Goal: Contribute content: Contribute content

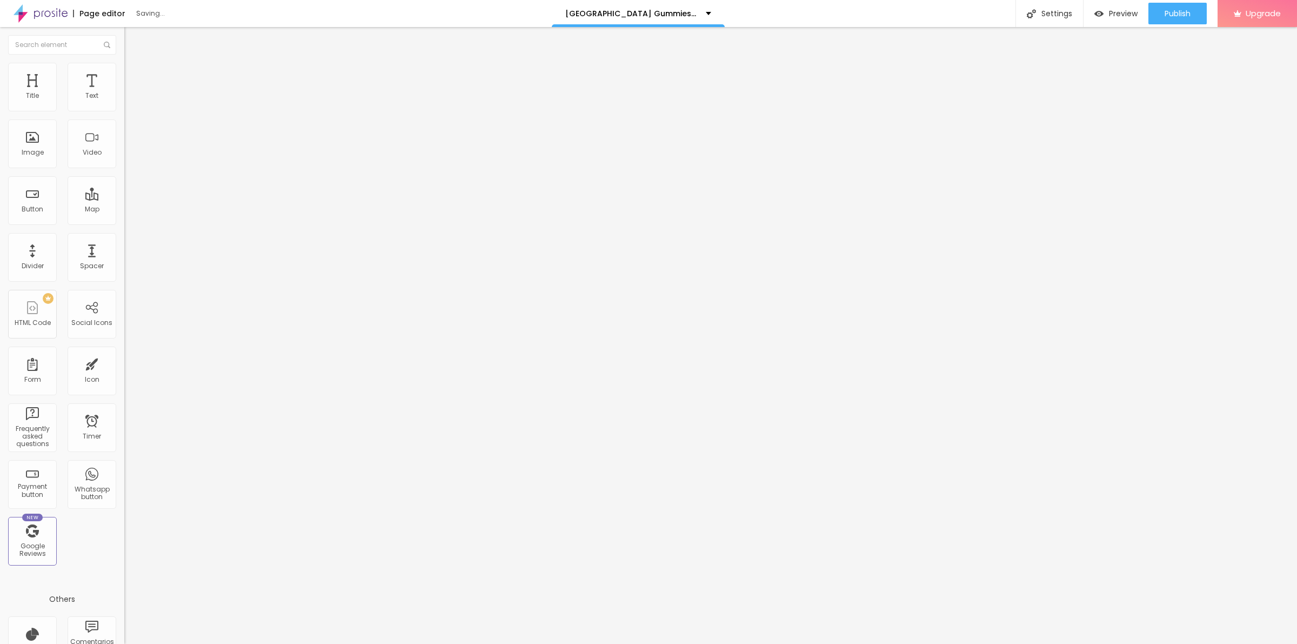
click at [129, 157] on icon "button" at bounding box center [132, 153] width 6 height 6
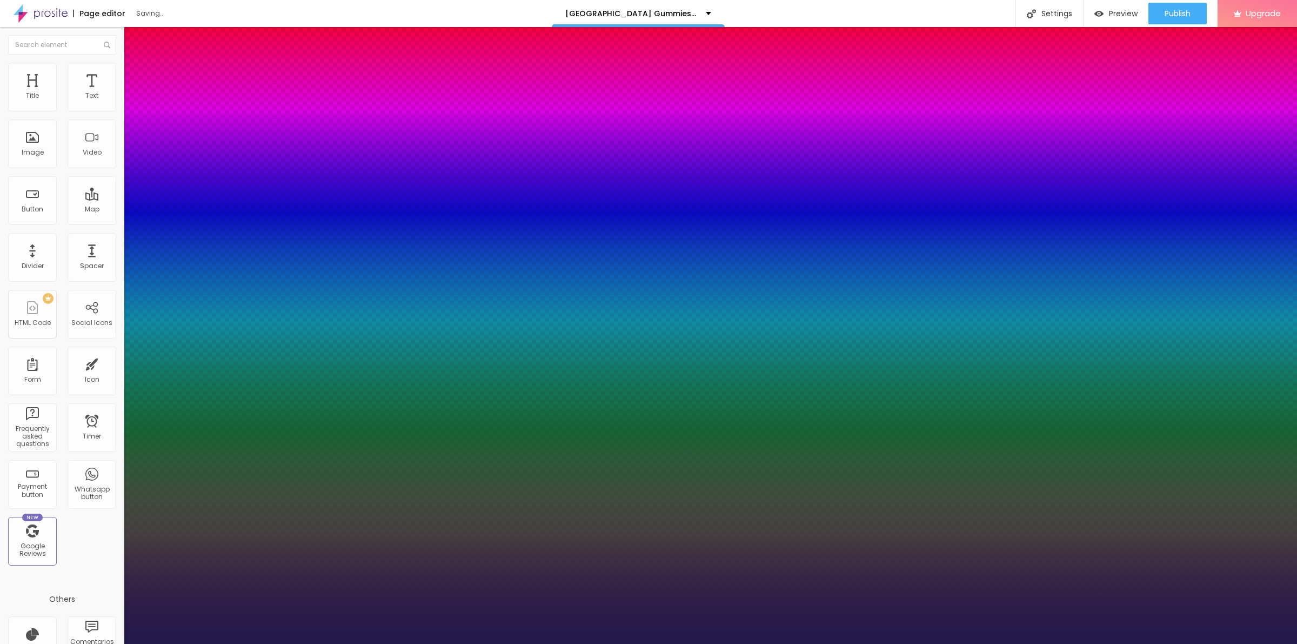
type input "1"
type input "18"
type input "1"
type input "20"
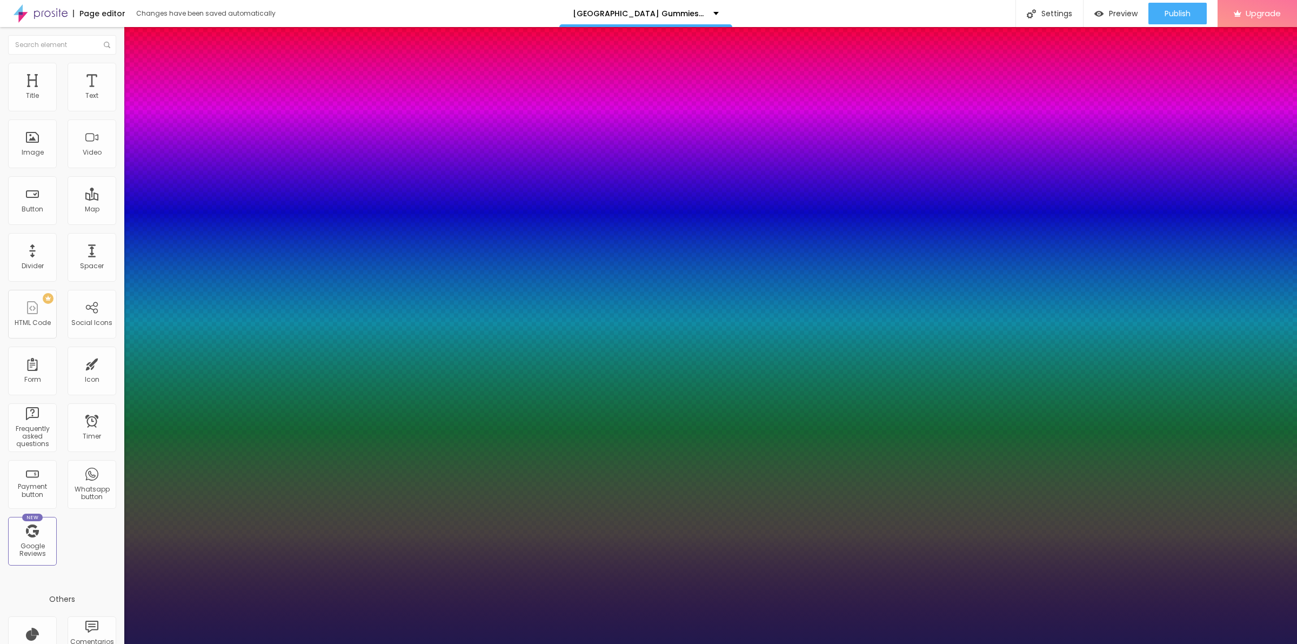
type input "20"
type input "1"
type input "23"
type input "1"
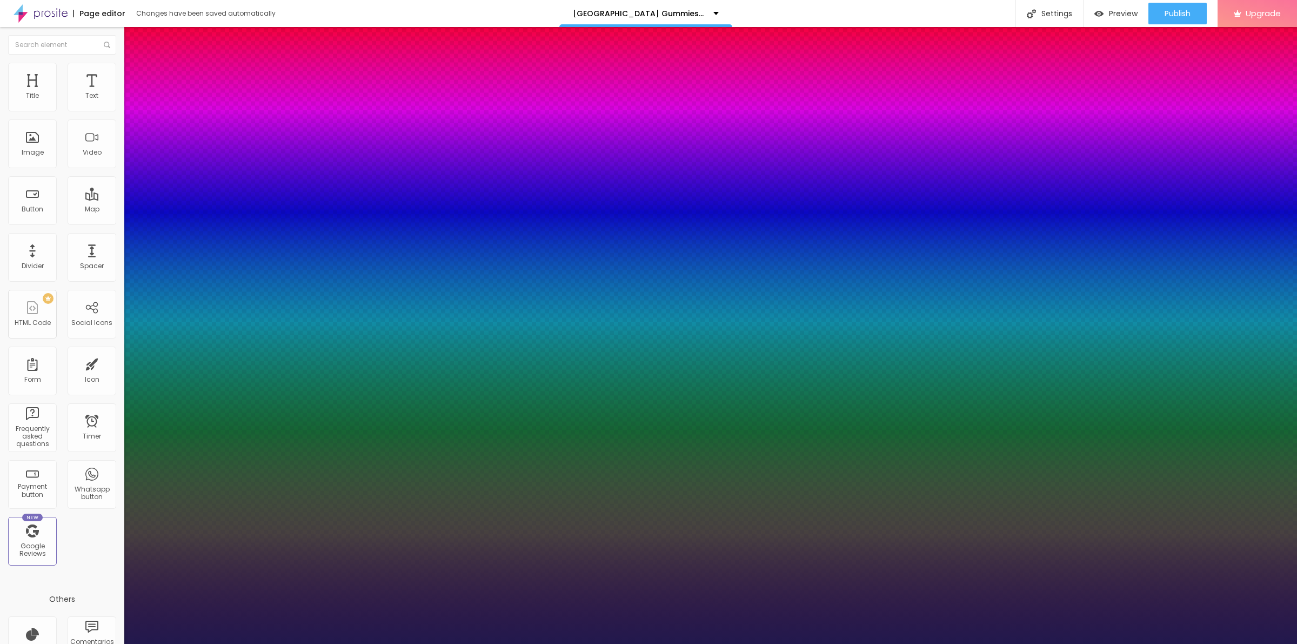
type input "25"
type input "1"
type input "27"
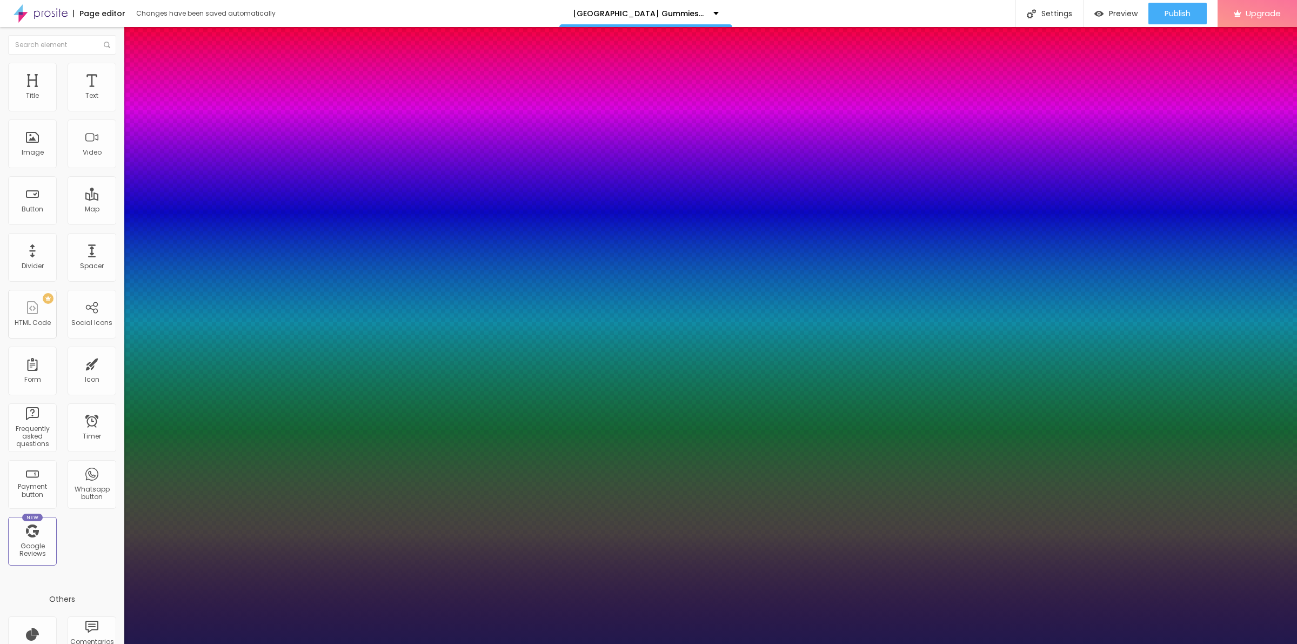
type input "1"
type input "28"
type input "1"
type input "29"
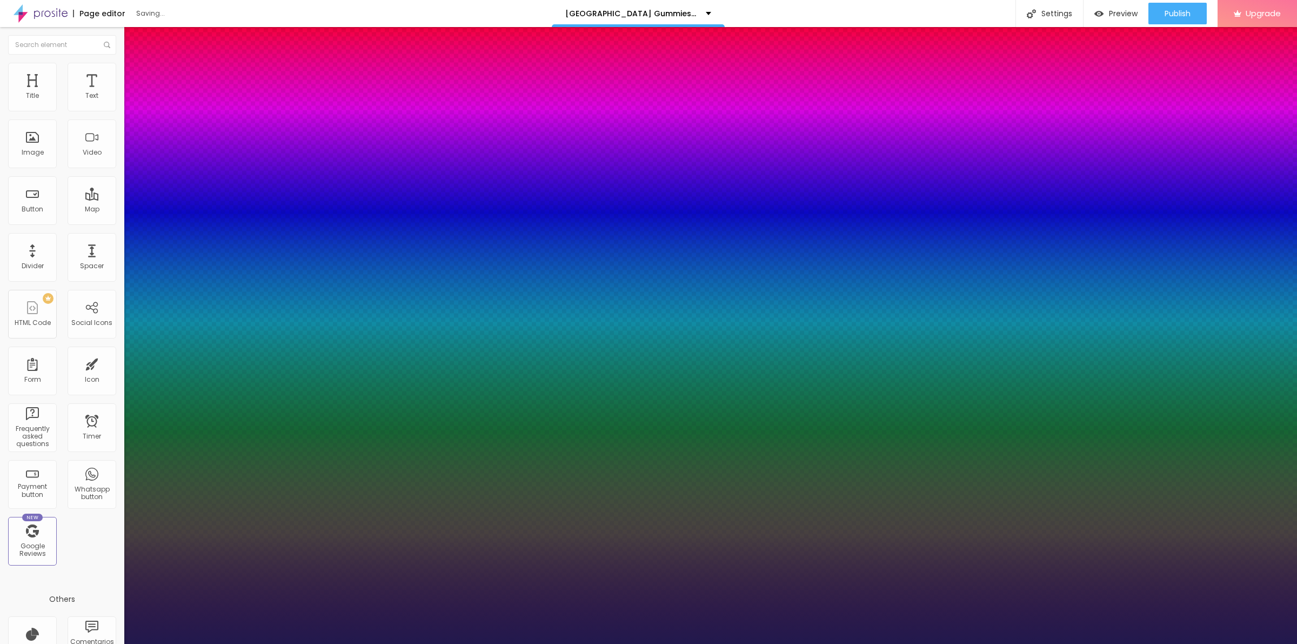
type input "29"
type input "1"
drag, startPoint x: 146, startPoint y: 304, endPoint x: 158, endPoint y: 307, distance: 12.3
type input "29"
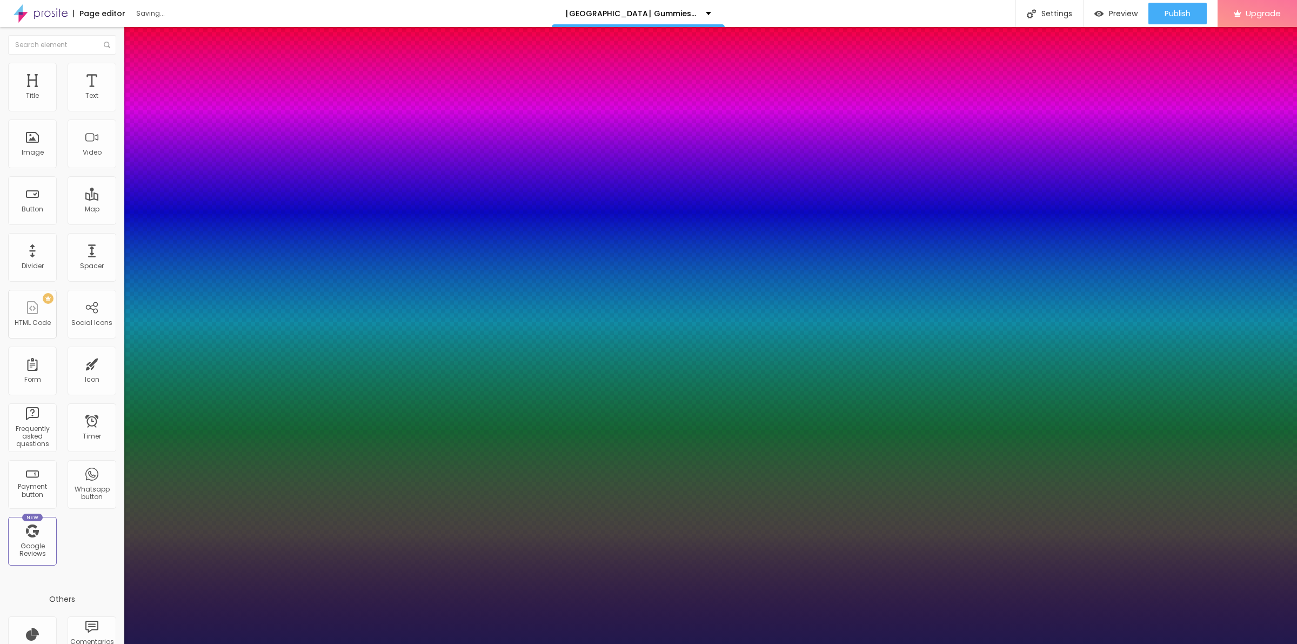
type input "1"
type input "30"
type input "1"
type input "31"
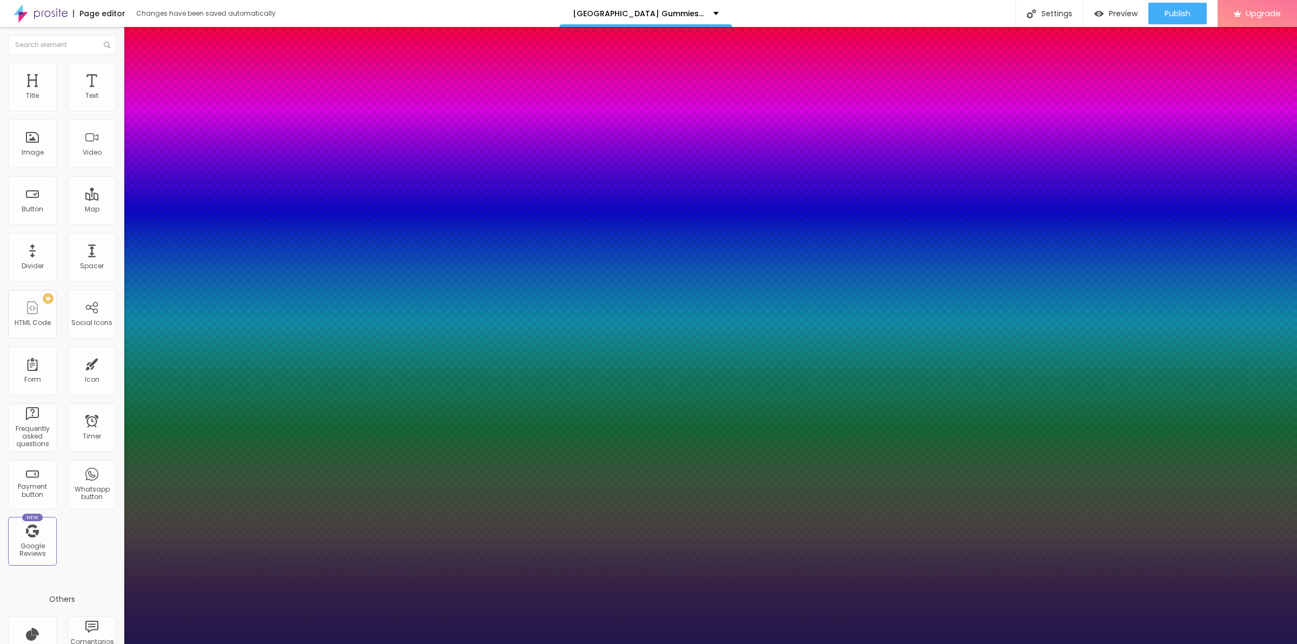
type input "31"
type input "1"
type input "32"
type input "1"
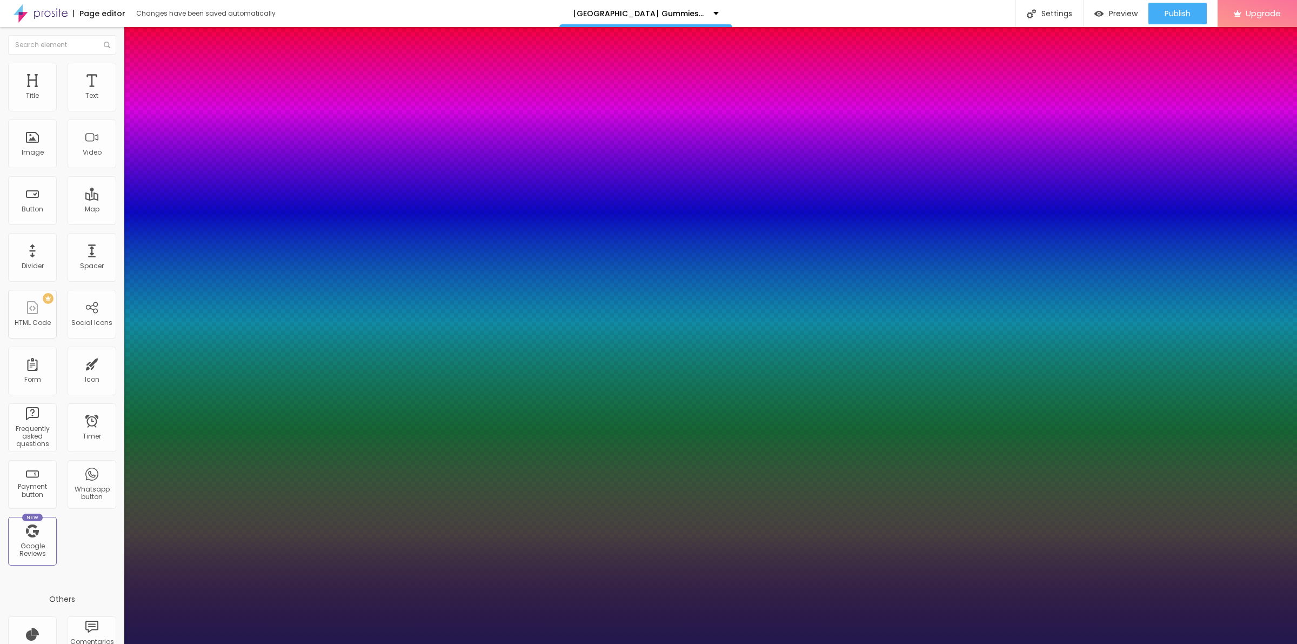
type input "34"
type input "1"
type input "37"
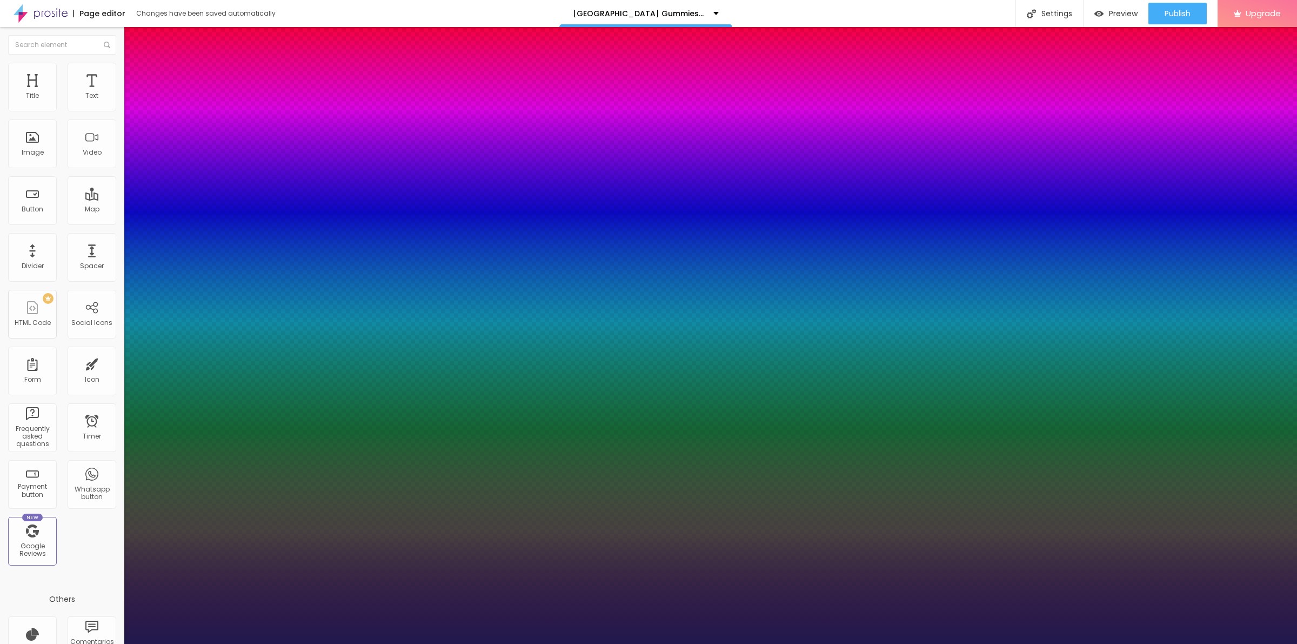
type input "1"
drag, startPoint x: 158, startPoint y: 303, endPoint x: 164, endPoint y: 304, distance: 6.2
type input "37"
type input "1"
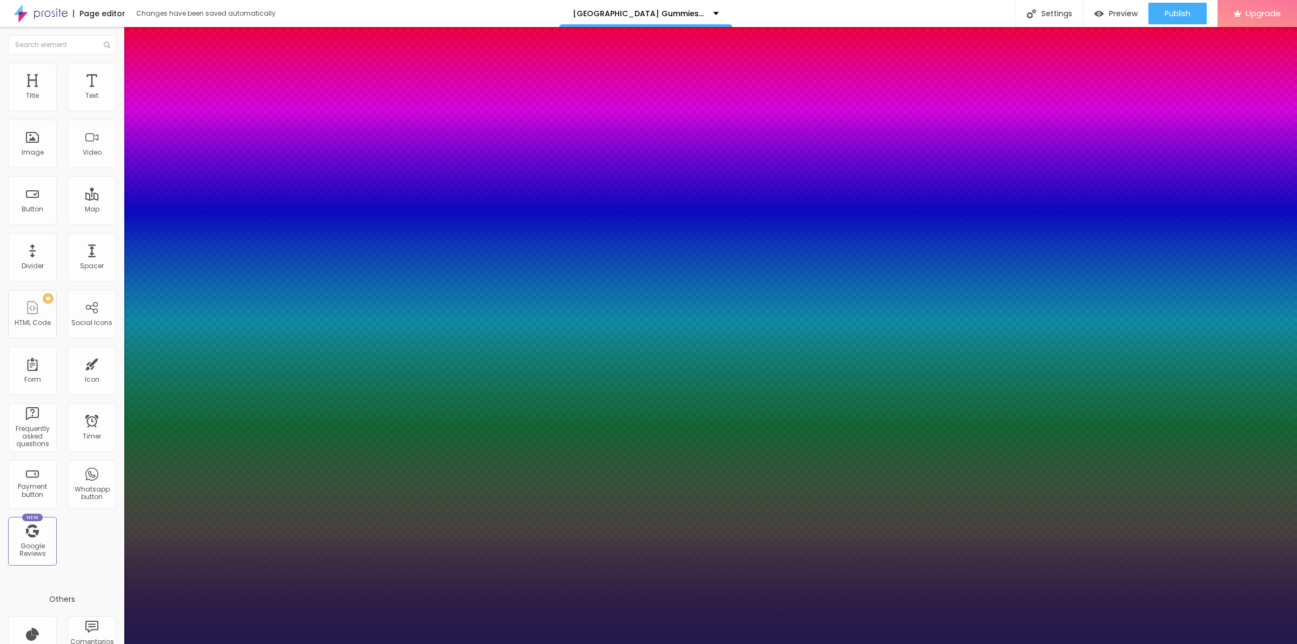
click at [350, 643] on div at bounding box center [648, 644] width 1297 height 0
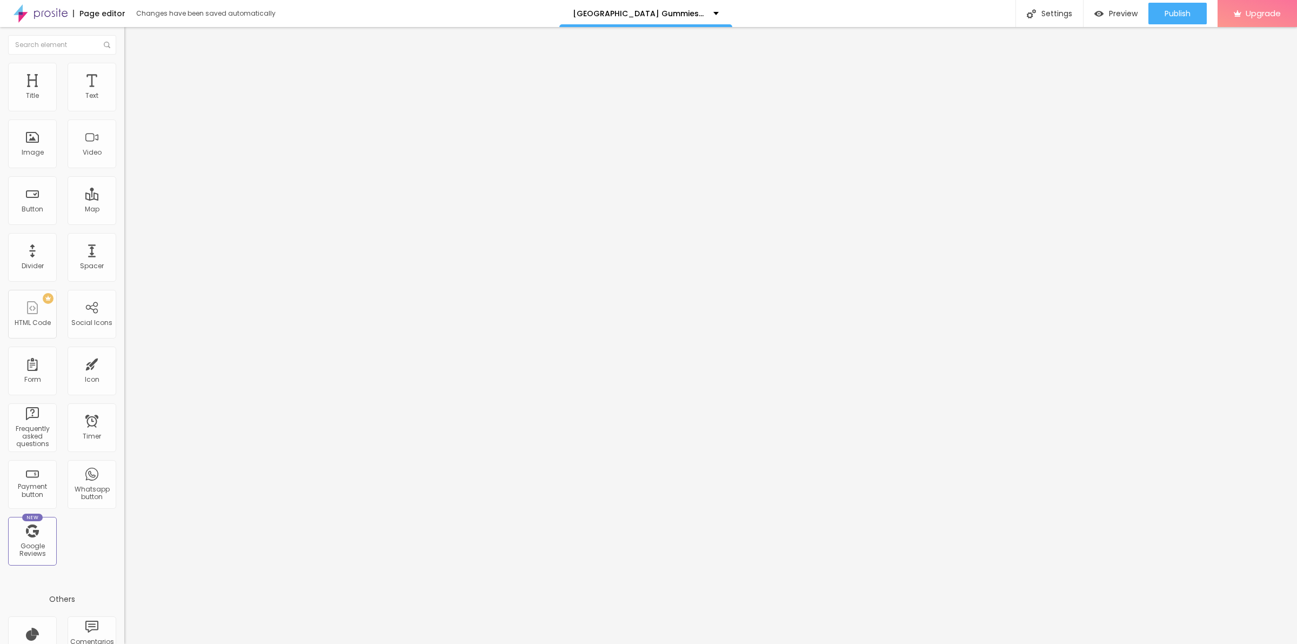
click at [124, 93] on span "Add image" at bounding box center [146, 88] width 44 height 9
click at [124, 109] on input "text" at bounding box center [189, 103] width 130 height 11
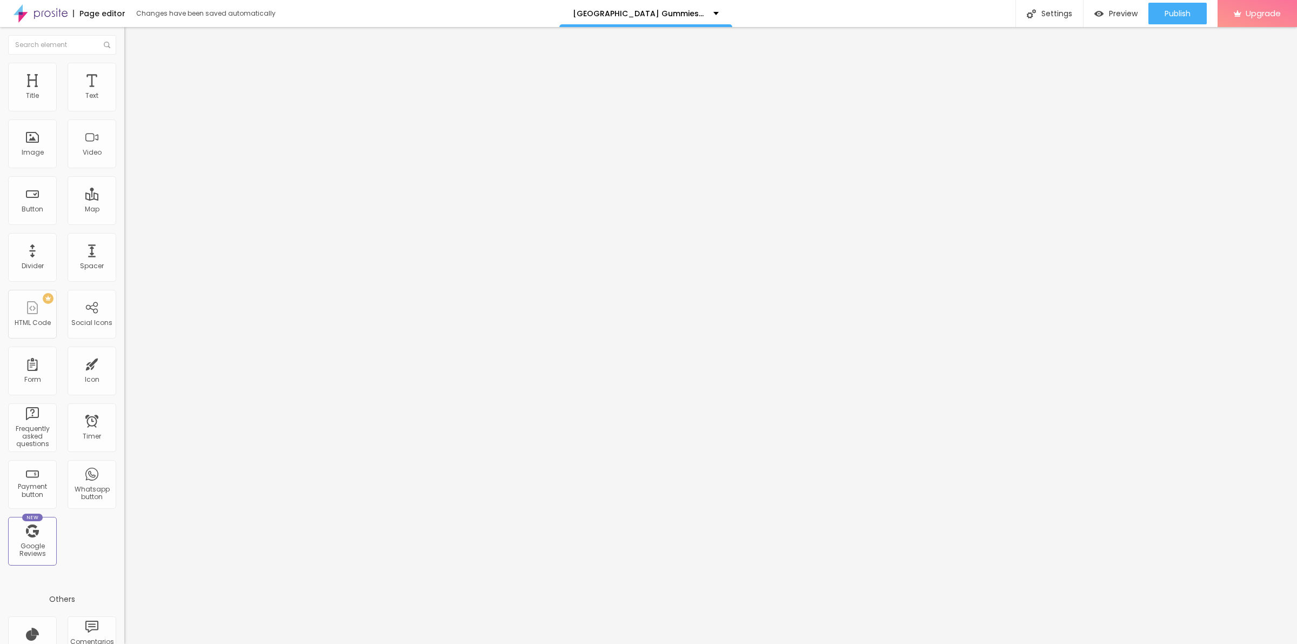
paste input "[GEOGRAPHIC_DATA] Gummies [GEOGRAPHIC_DATA]"
type input "[GEOGRAPHIC_DATA] Gummies [GEOGRAPHIC_DATA]"
click at [124, 222] on input "https://" at bounding box center [189, 216] width 130 height 11
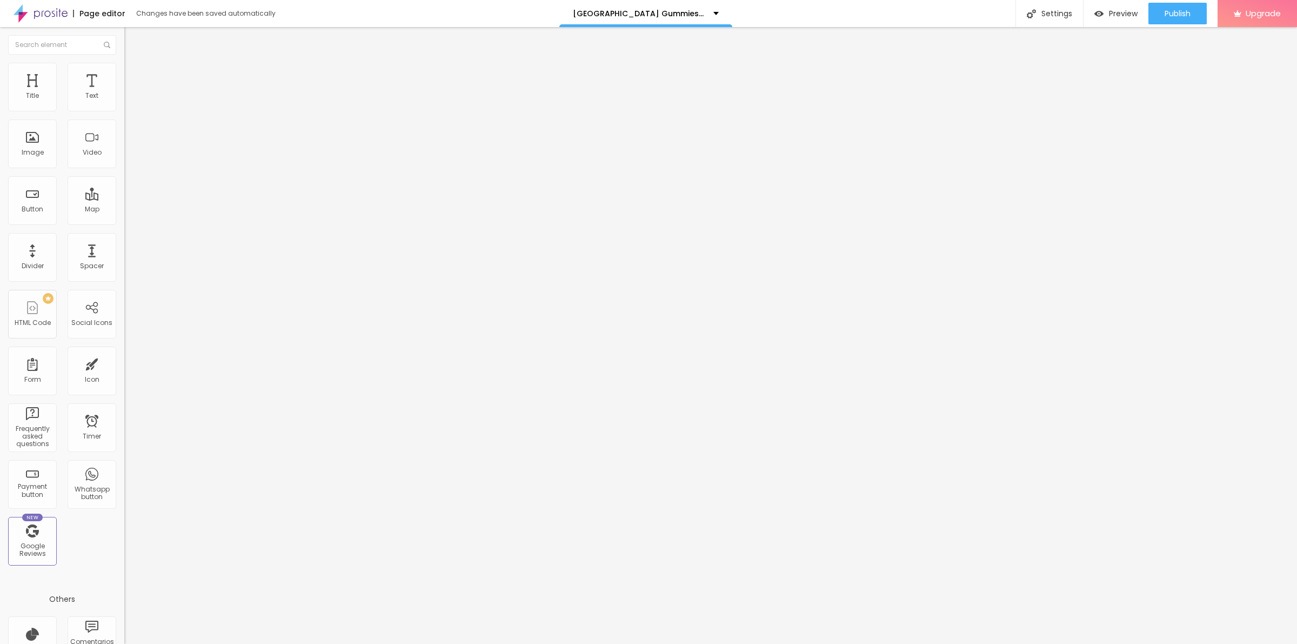
paste input "[DOMAIN_NAME][URL]"
type input "[URL][DOMAIN_NAME]"
click at [124, 66] on img at bounding box center [129, 68] width 10 height 10
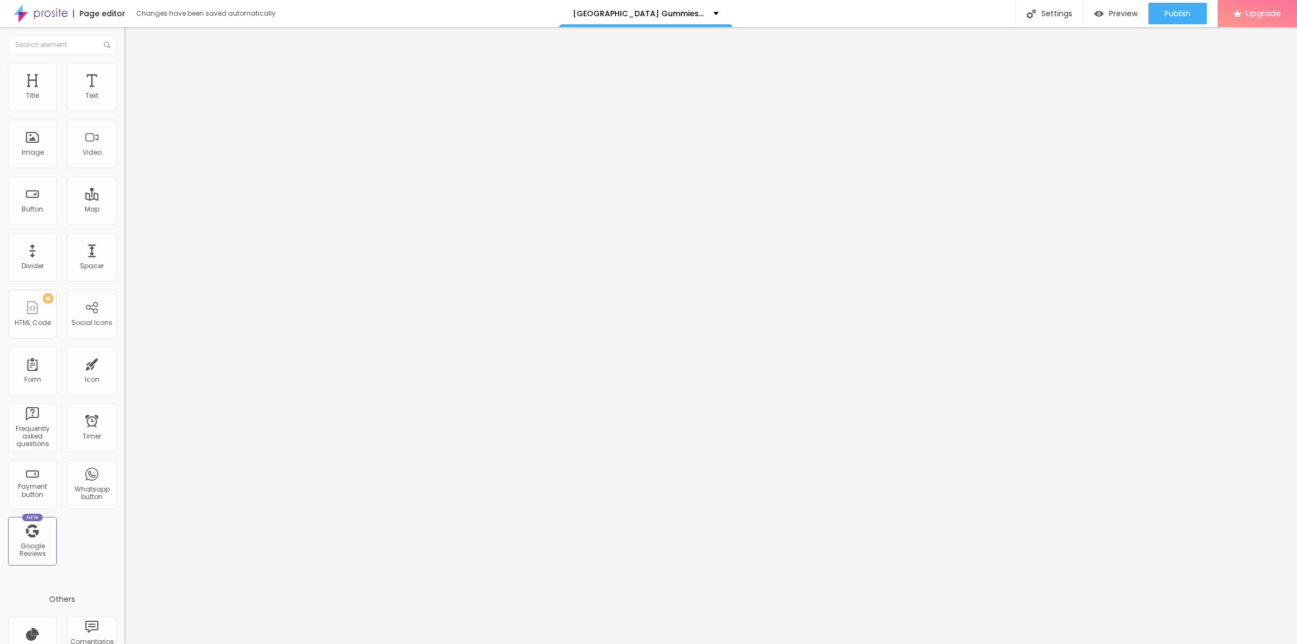
type input "95"
type input "90"
type input "85"
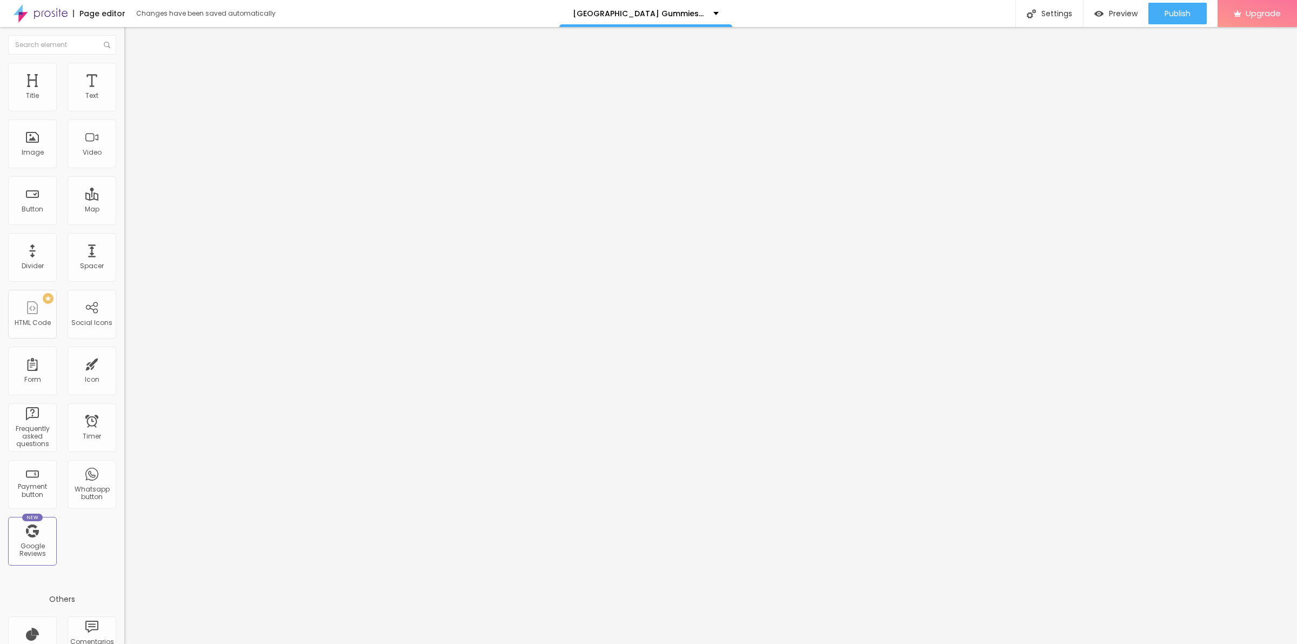
type input "85"
type input "80"
type input "75"
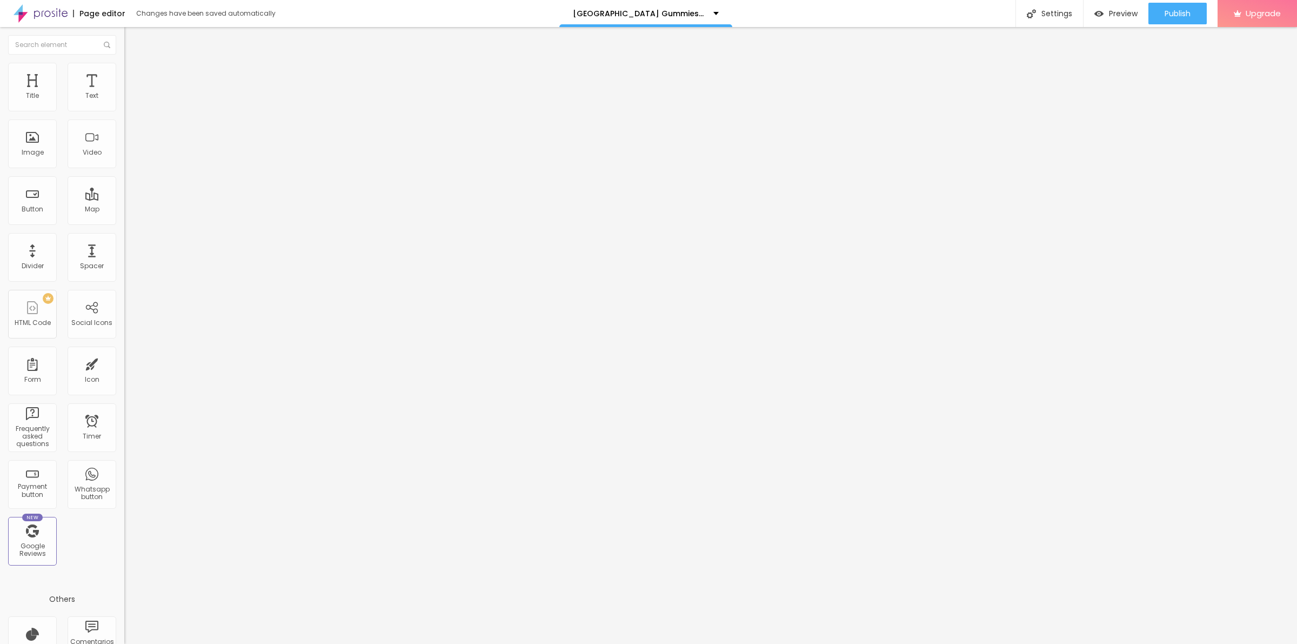
type input "70"
type input "65"
type input "60"
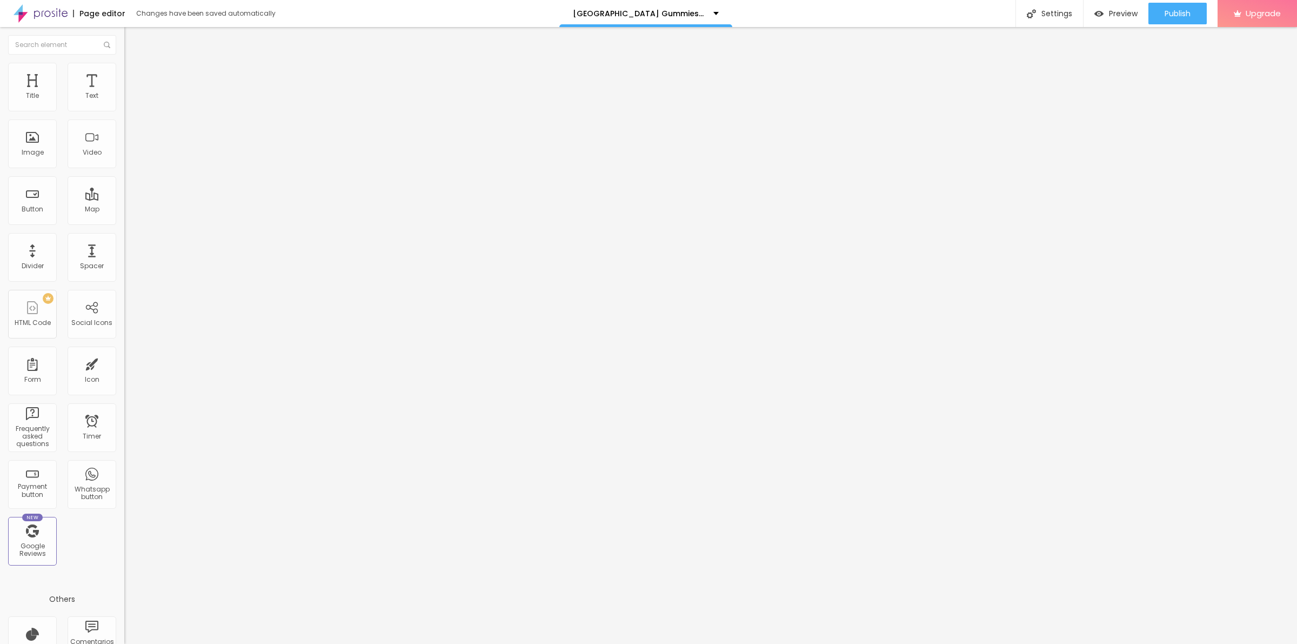
type input "60"
type input "55"
type input "50"
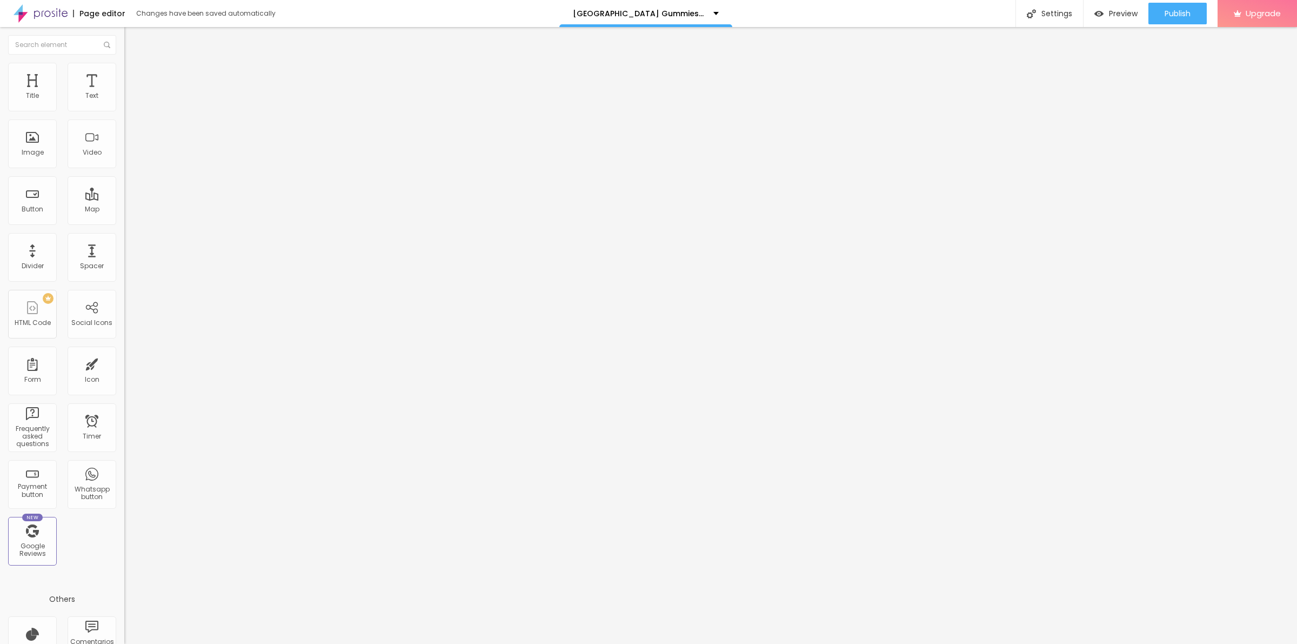
type input "45"
type input "40"
type input "35"
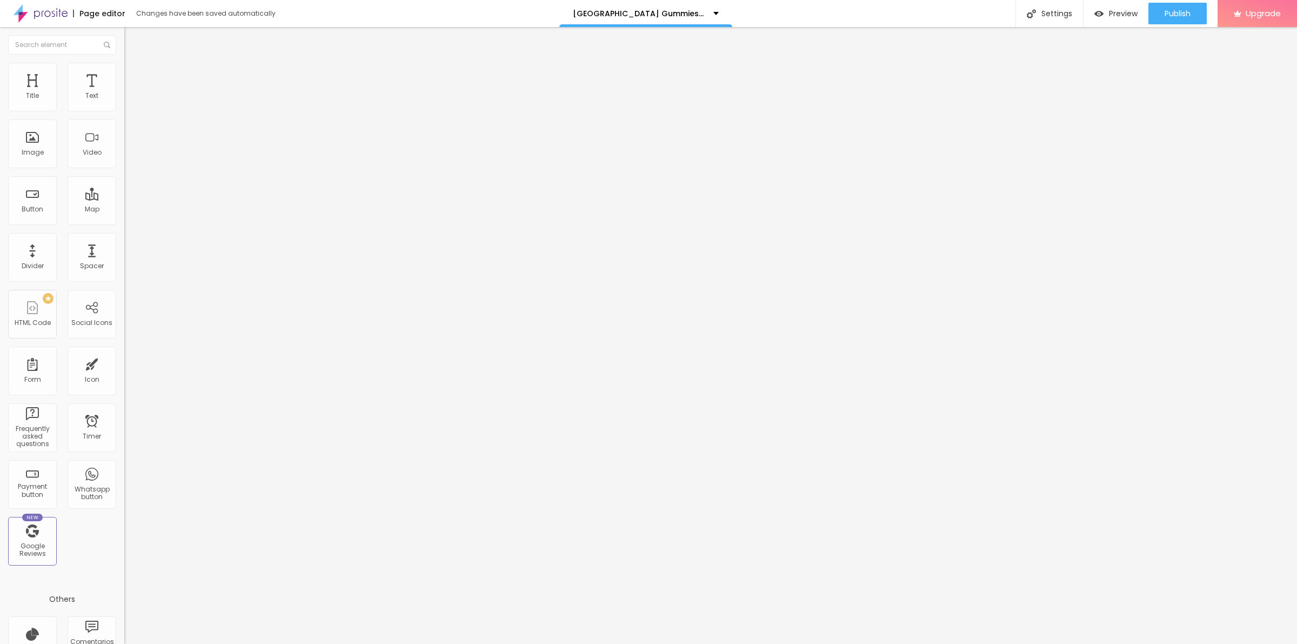
type input "35"
type input "30"
type input "35"
drag, startPoint x: 109, startPoint y: 117, endPoint x: 38, endPoint y: 119, distance: 70.8
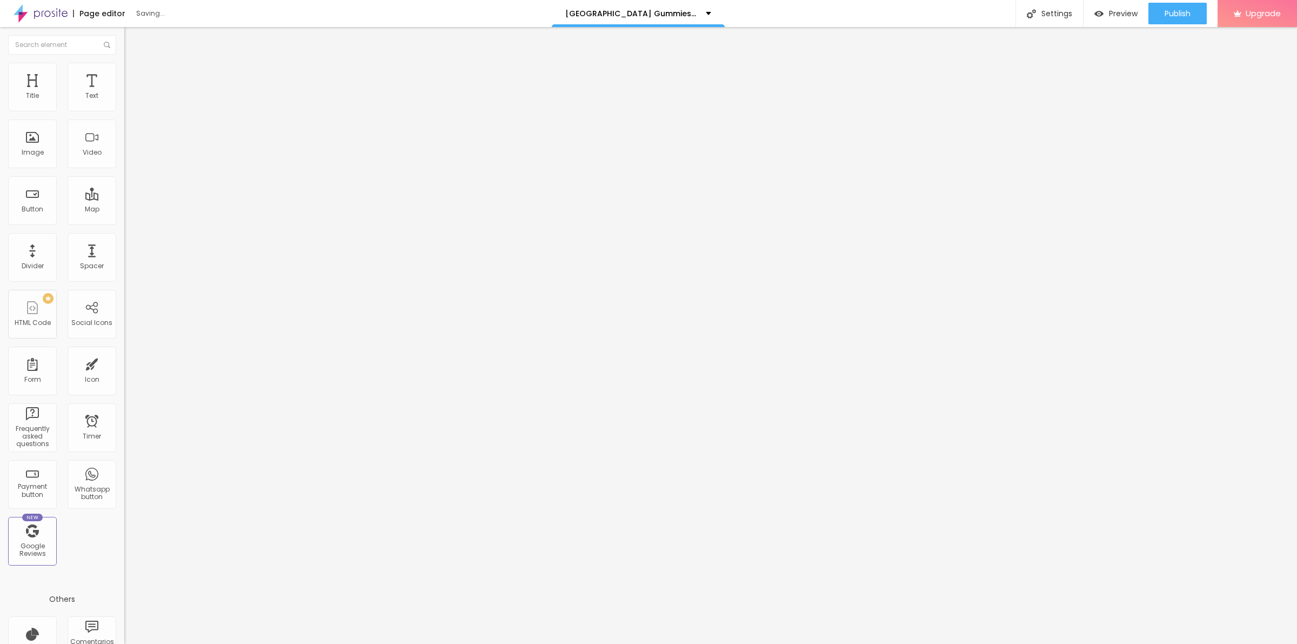
type input "35"
click at [124, 111] on input "range" at bounding box center [159, 106] width 70 height 9
type input "32"
type input "38"
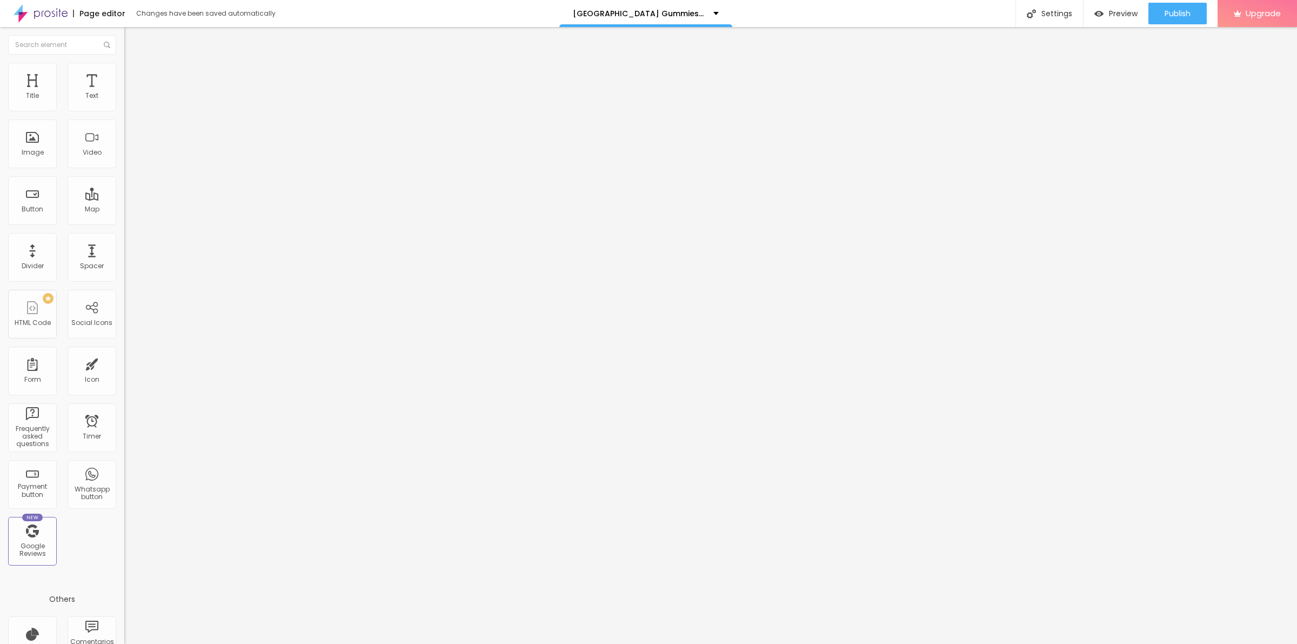
type input "38"
type input "44"
type input "50"
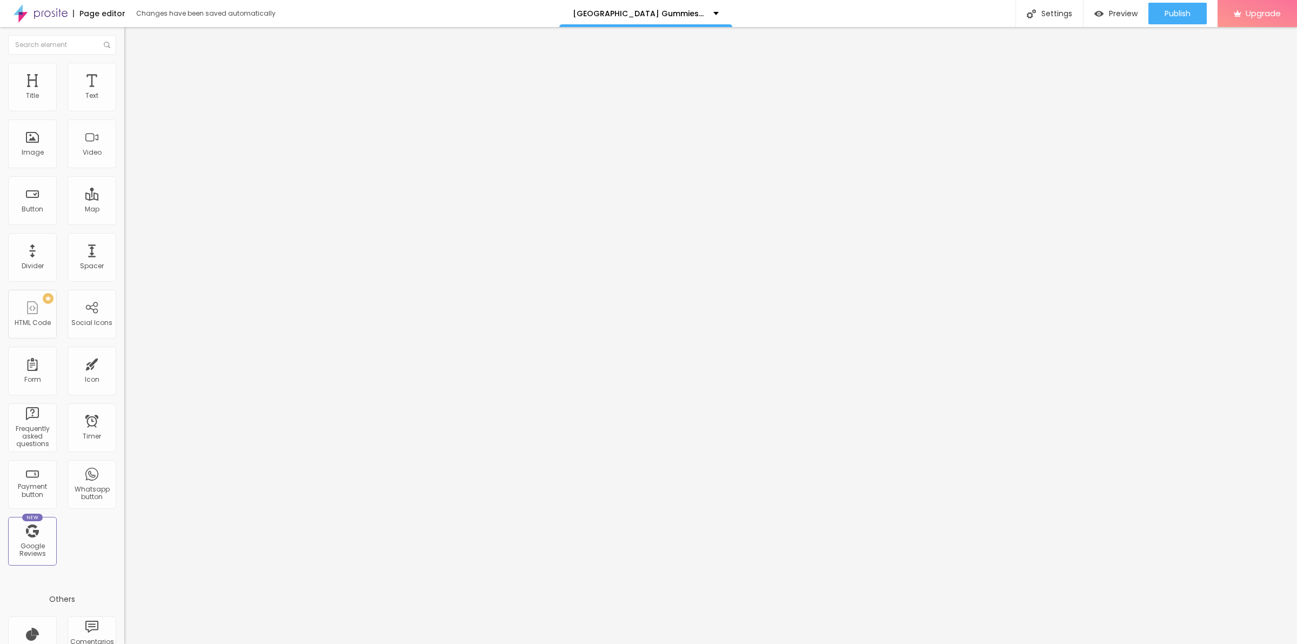
type input "73"
type input "54"
type input "36"
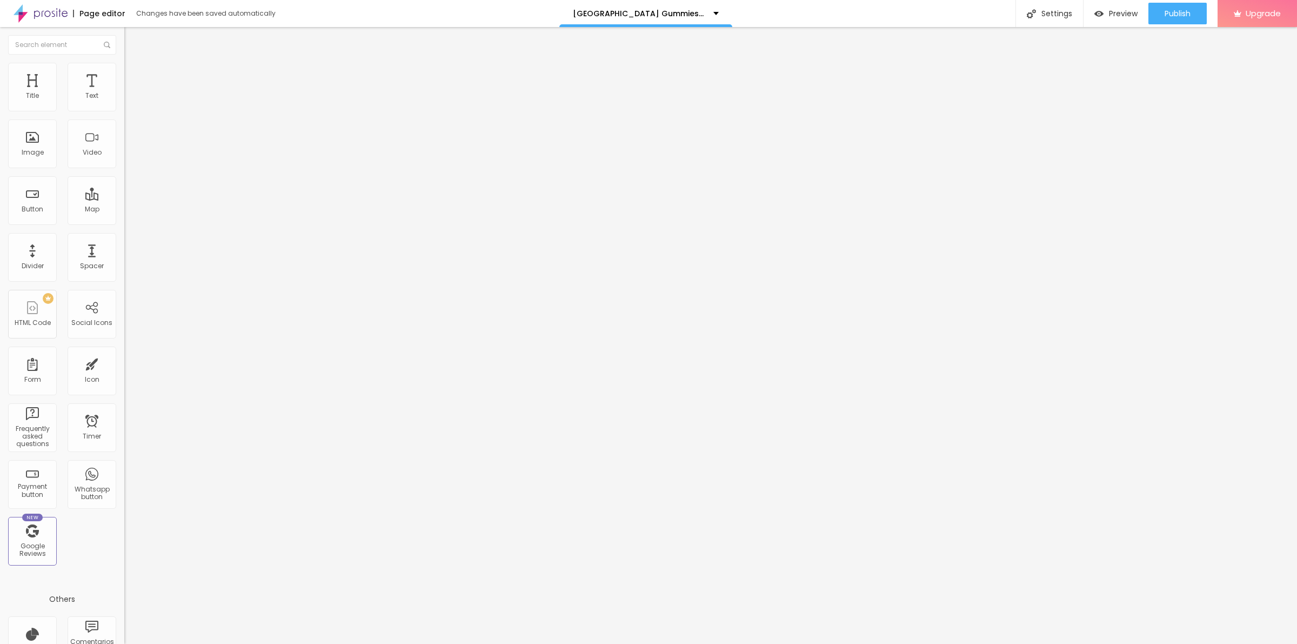
type input "36"
type input "21"
type input "11"
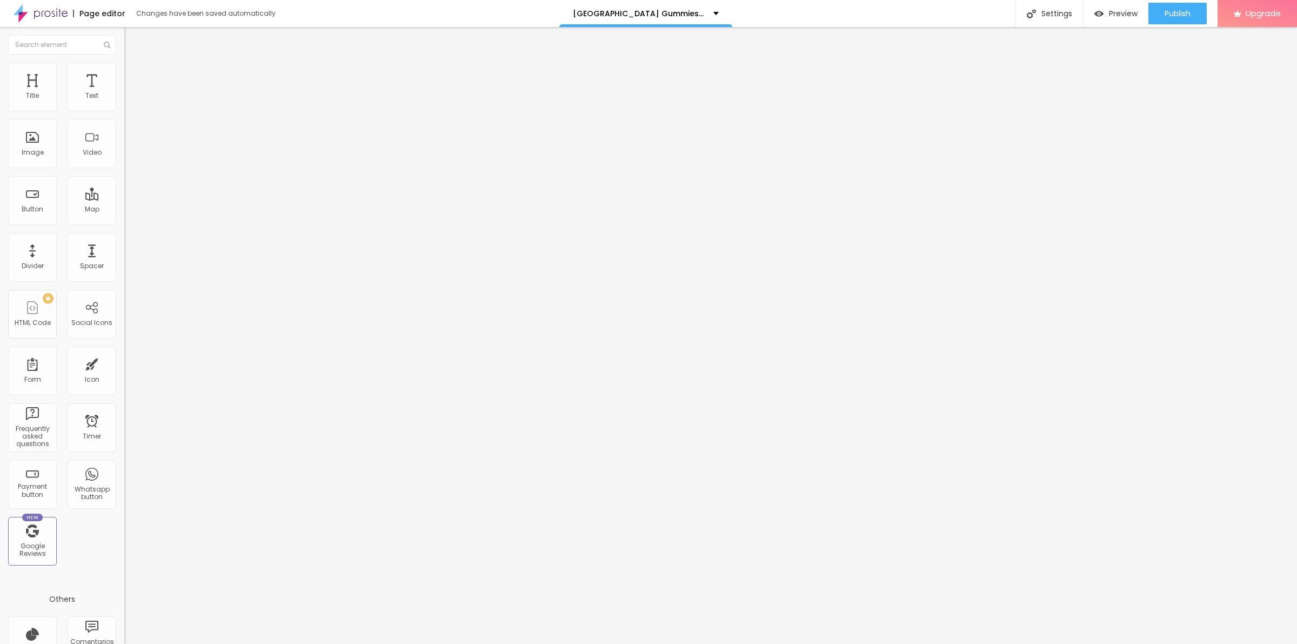
type input "3"
type input "0"
drag, startPoint x: 22, startPoint y: 138, endPoint x: 11, endPoint y: 135, distance: 11.3
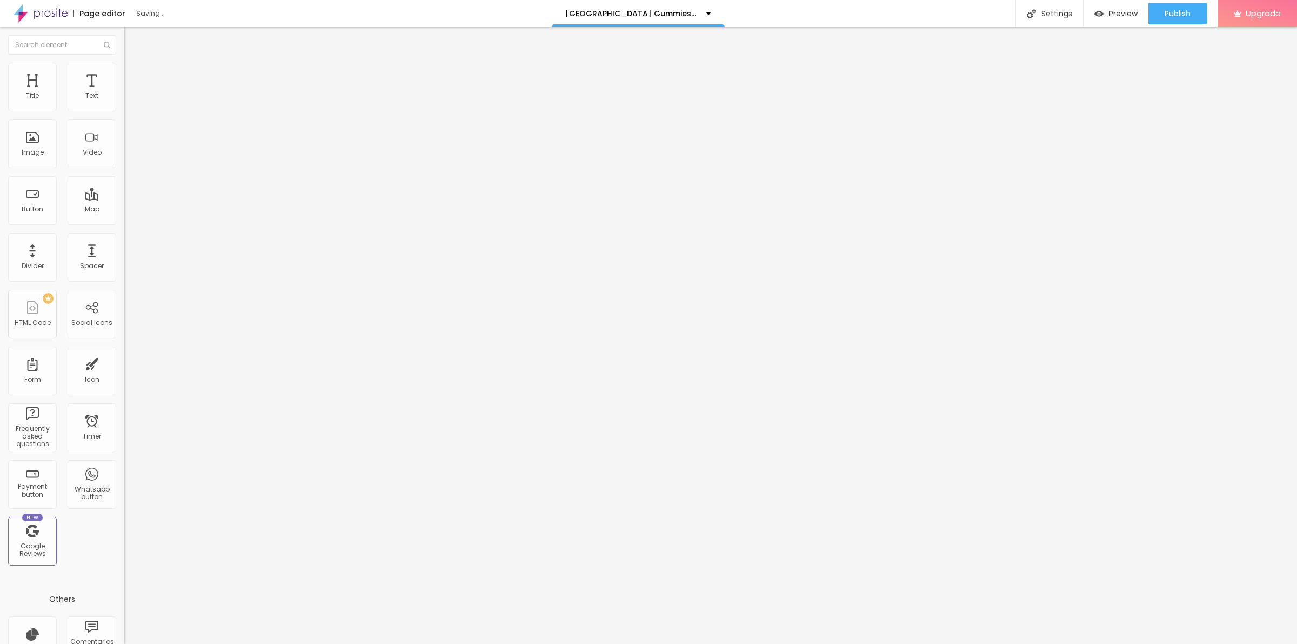
click at [124, 237] on input "range" at bounding box center [159, 241] width 70 height 9
click at [124, 169] on span "Original" at bounding box center [137, 164] width 26 height 9
click at [124, 189] on span "Square" at bounding box center [136, 183] width 24 height 9
click at [124, 181] on div "Default 4:3" at bounding box center [186, 178] width 124 height 6
click at [124, 176] on span "Cinema" at bounding box center [137, 170] width 27 height 9
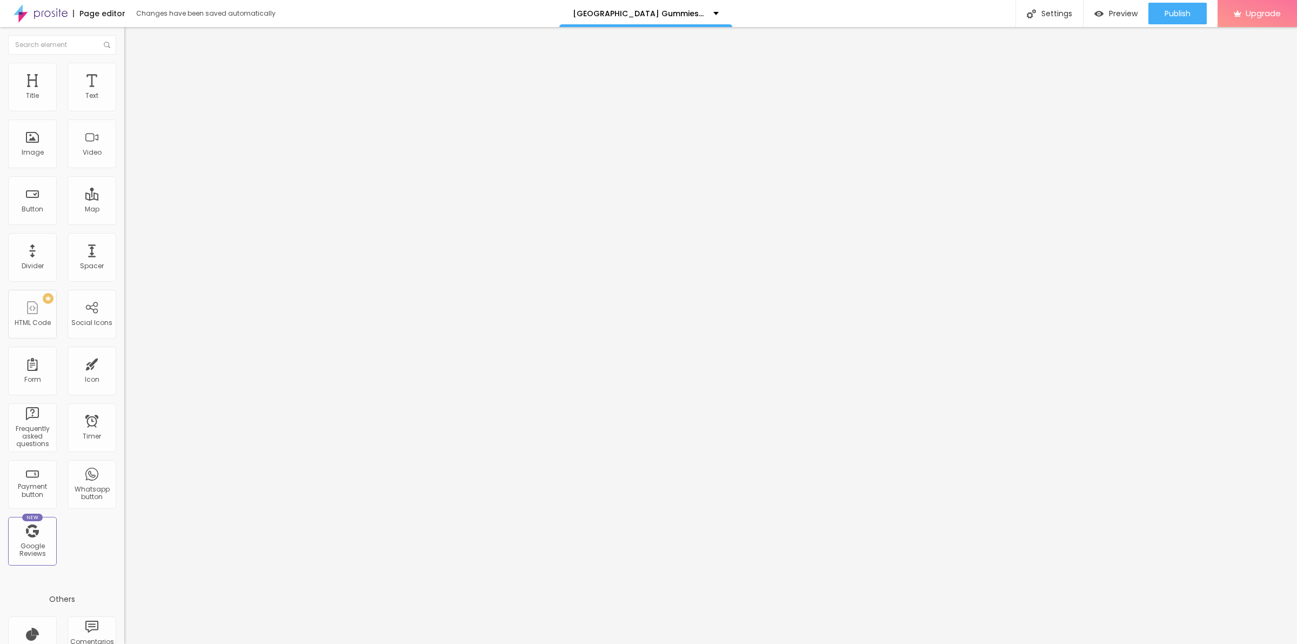
click at [124, 192] on span "Square" at bounding box center [136, 187] width 24 height 9
click at [134, 76] on span "Advanced" at bounding box center [151, 80] width 35 height 9
type input "16"
type input "17"
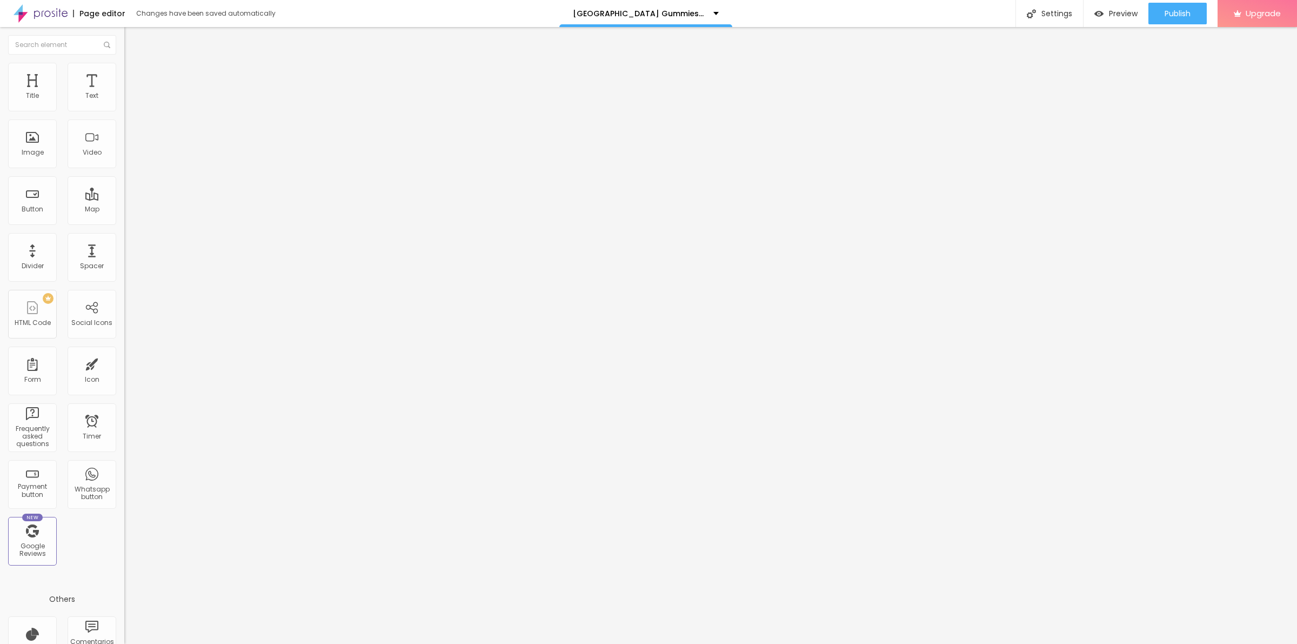
type input "17"
type input "20"
type input "22"
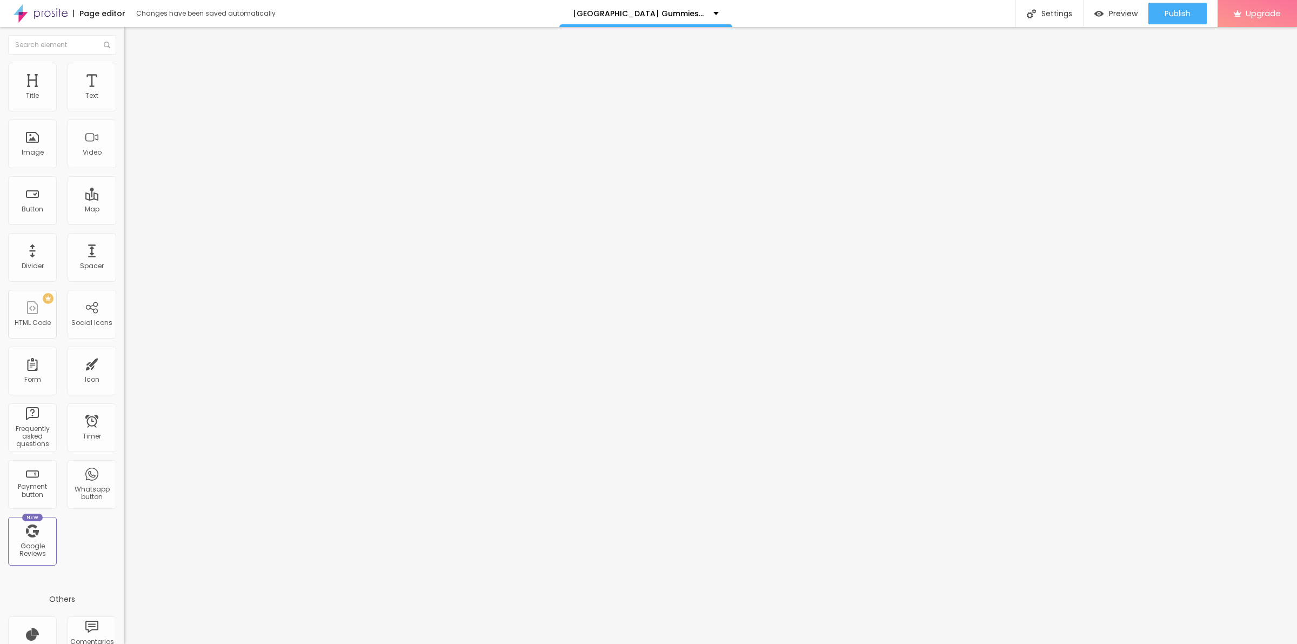
type input "23"
type input "24"
type input "25"
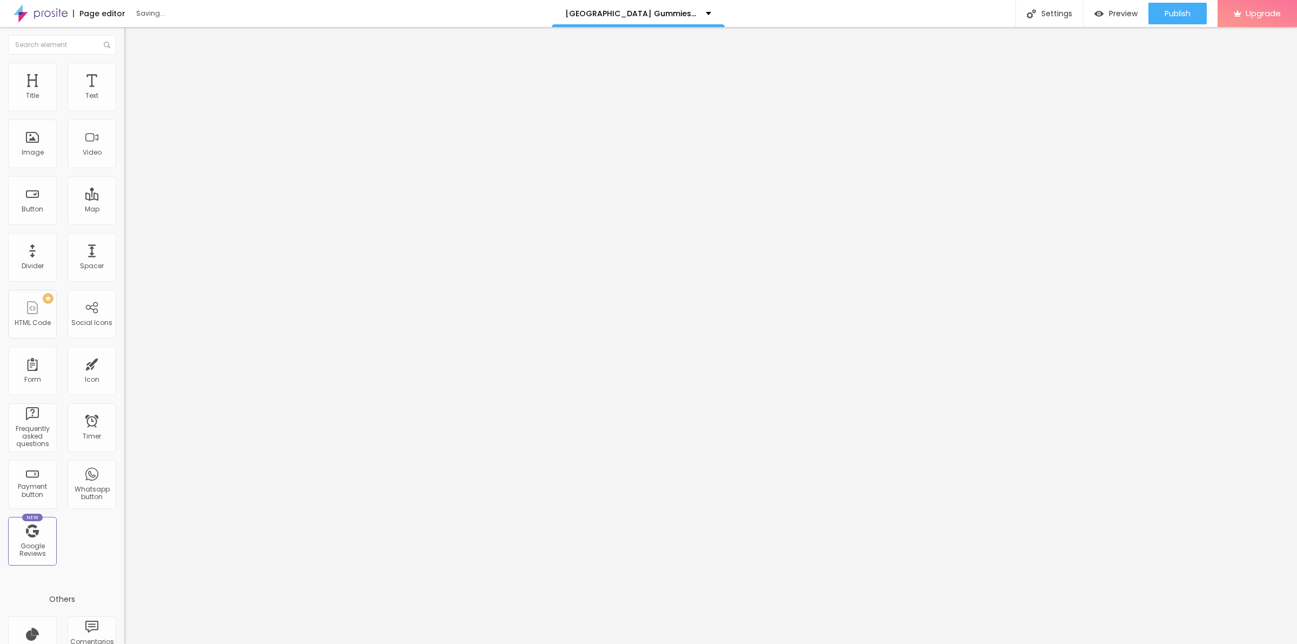
type input "25"
type input "26"
type input "27"
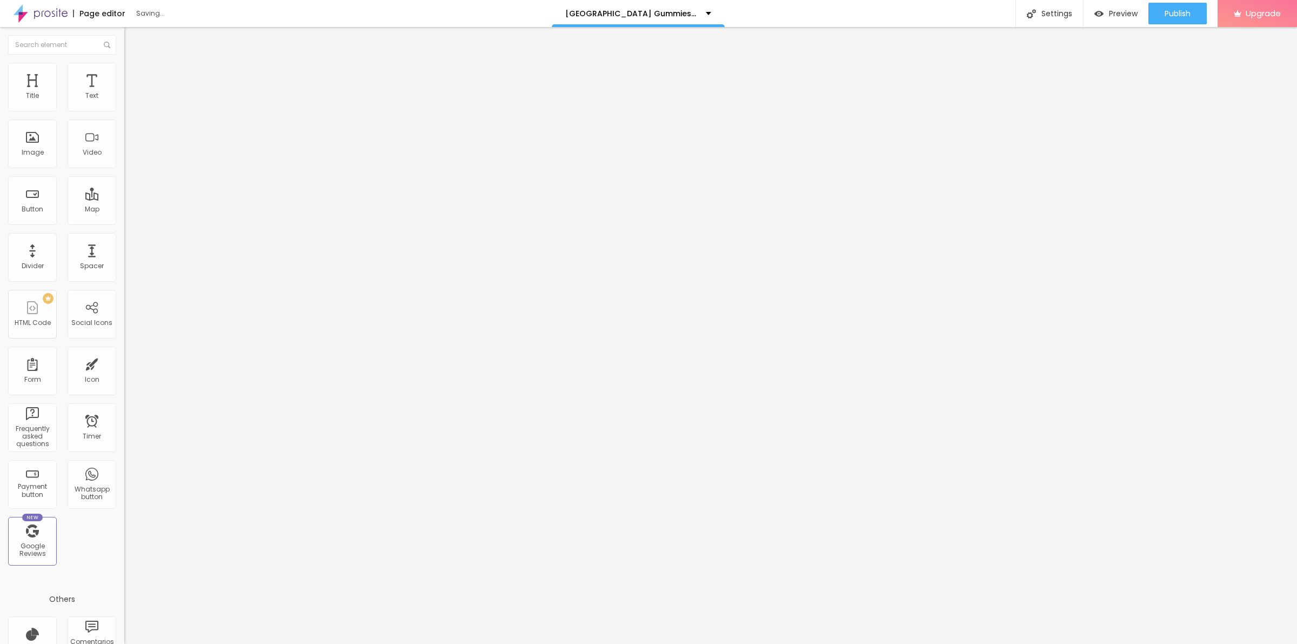
type input "28"
type input "29"
type input "30"
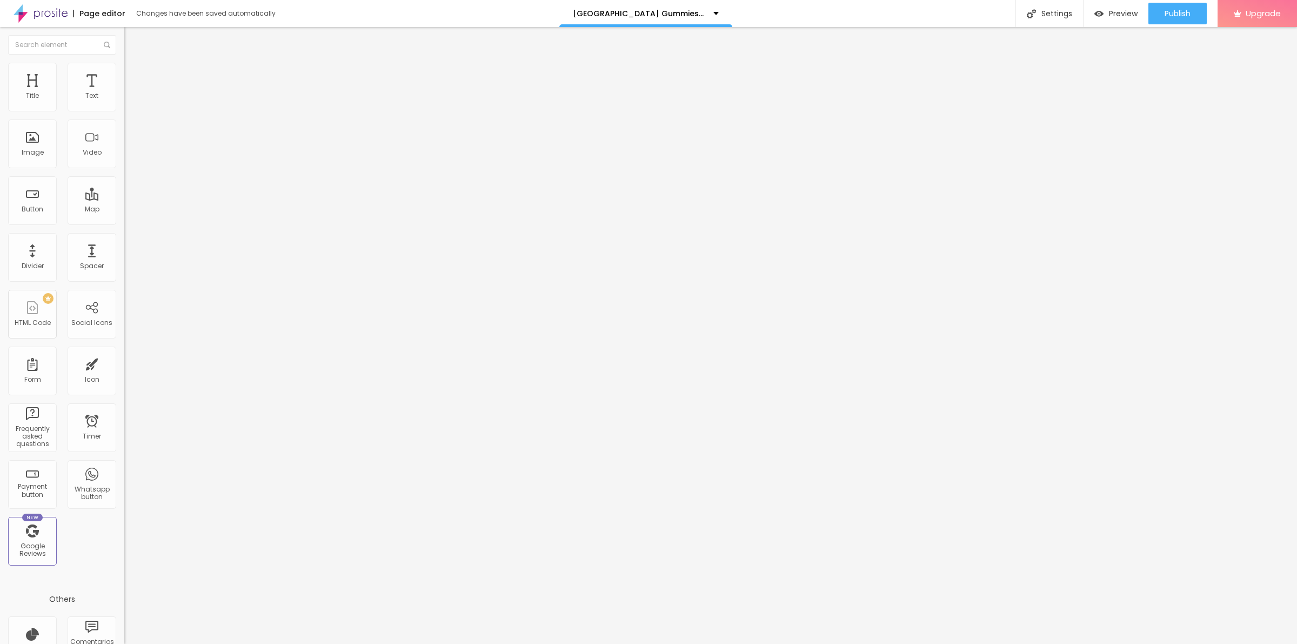
type input "30"
type input "31"
type input "32"
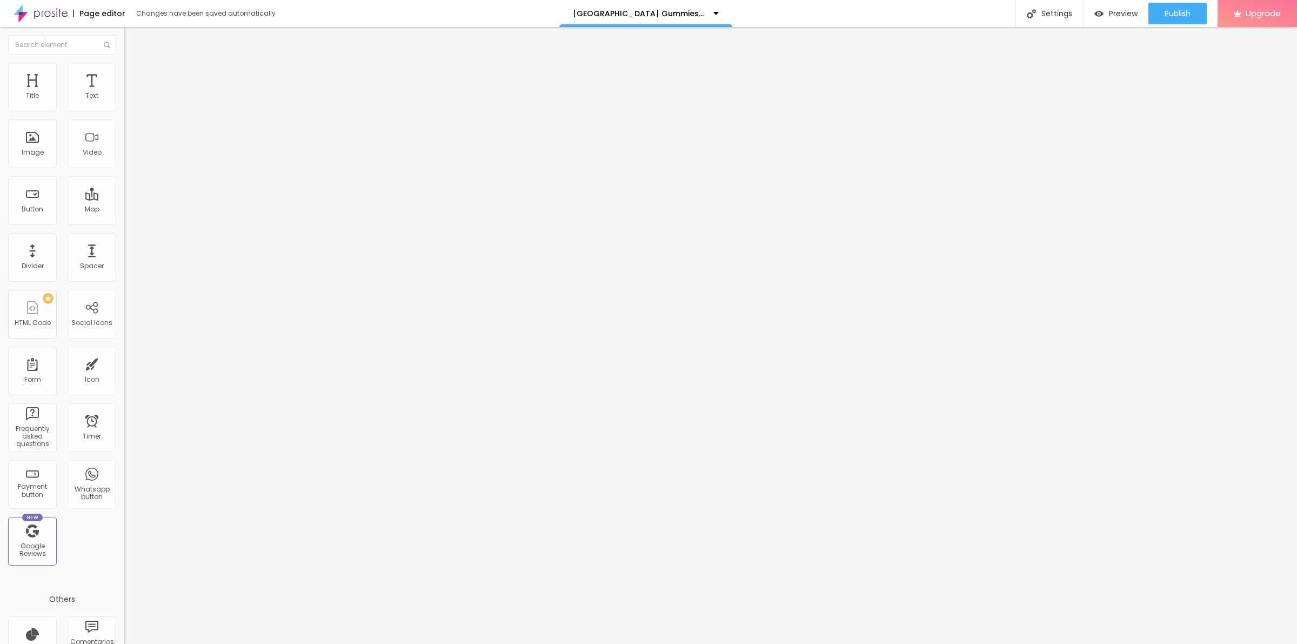
type input "33"
type input "34"
type input "35"
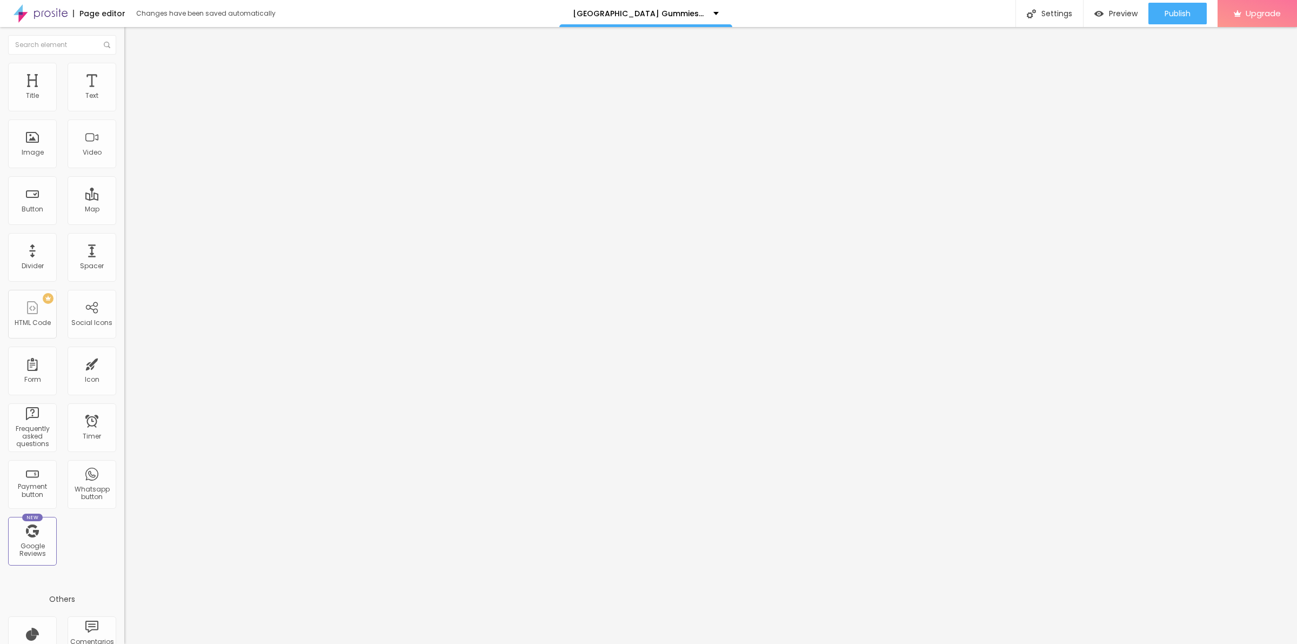
type input "35"
type input "37"
drag, startPoint x: 35, startPoint y: 106, endPoint x: 50, endPoint y: 109, distance: 14.8
type input "37"
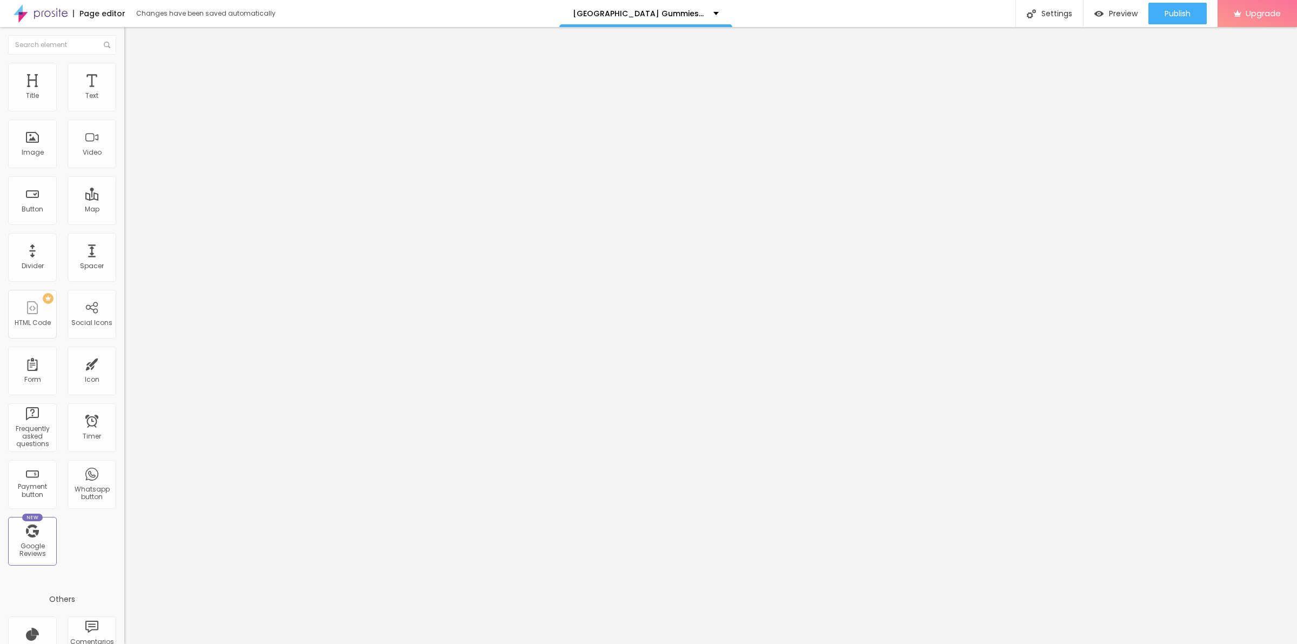
click at [124, 210] on input "range" at bounding box center [159, 214] width 70 height 9
type input "12"
type input "13"
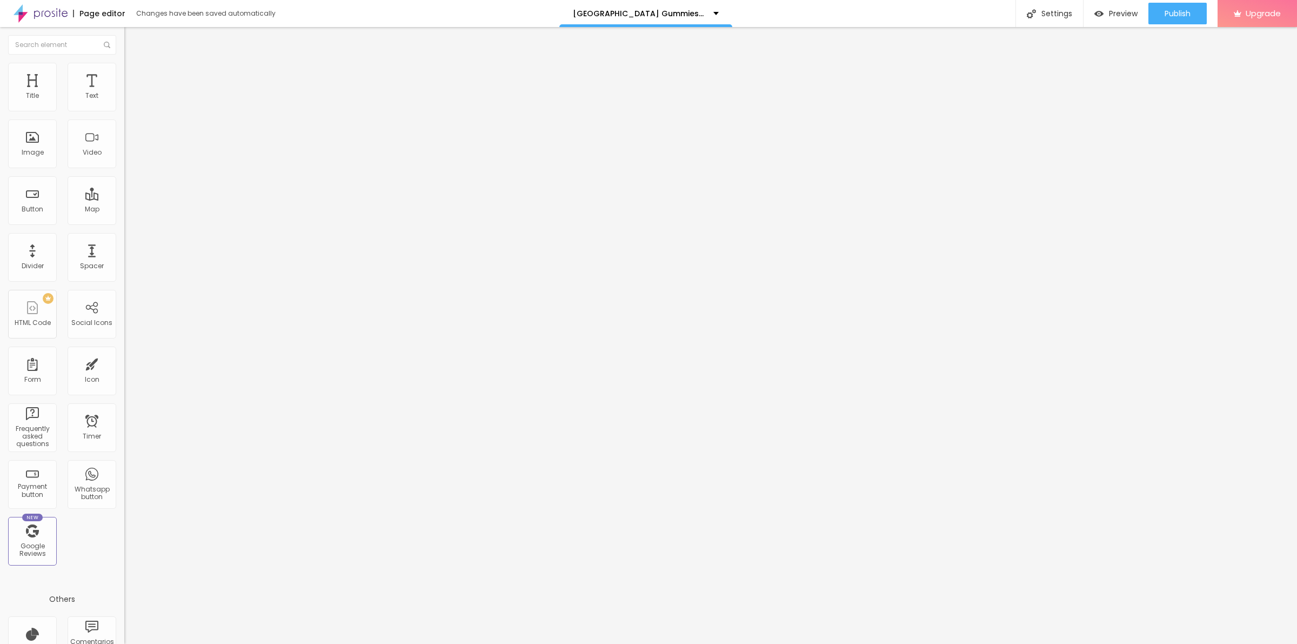
type input "15"
type input "16"
type input "18"
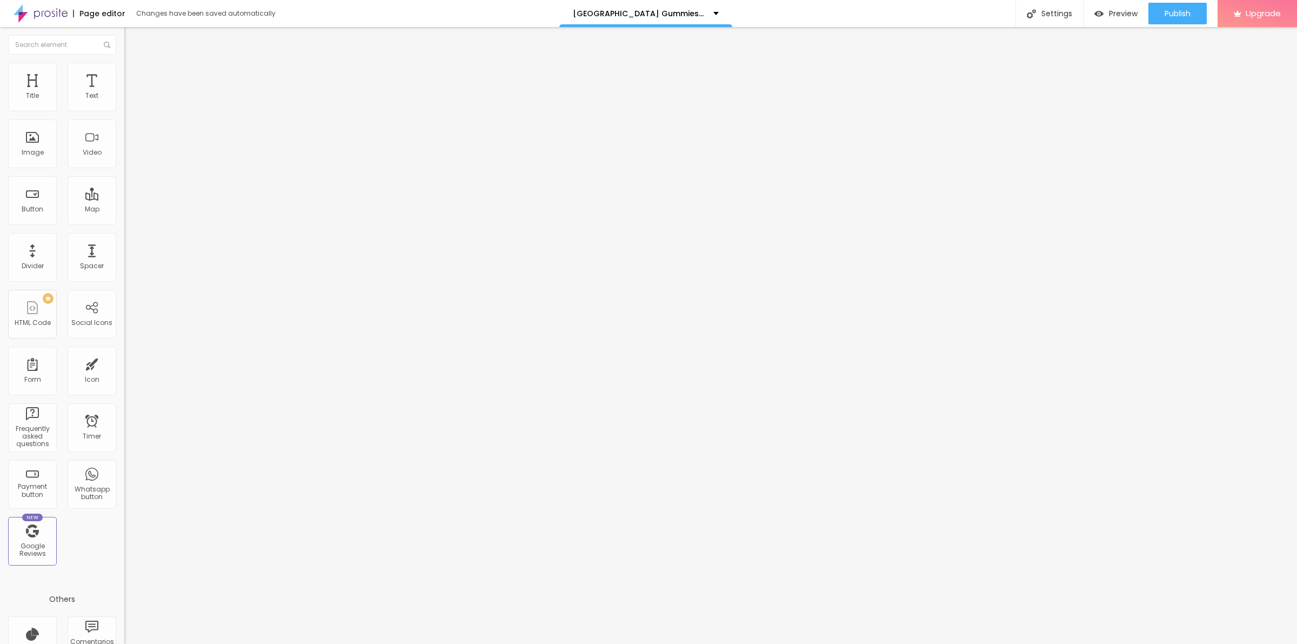
type input "18"
type input "20"
type input "21"
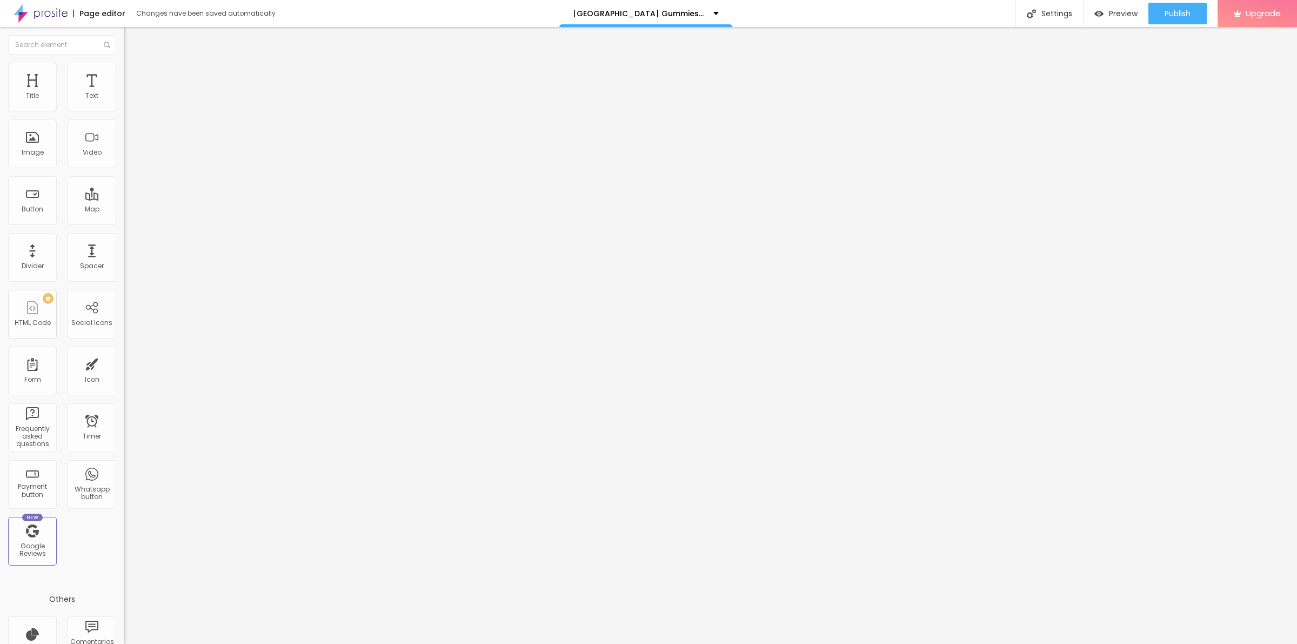
type input "22"
type input "23"
type input "24"
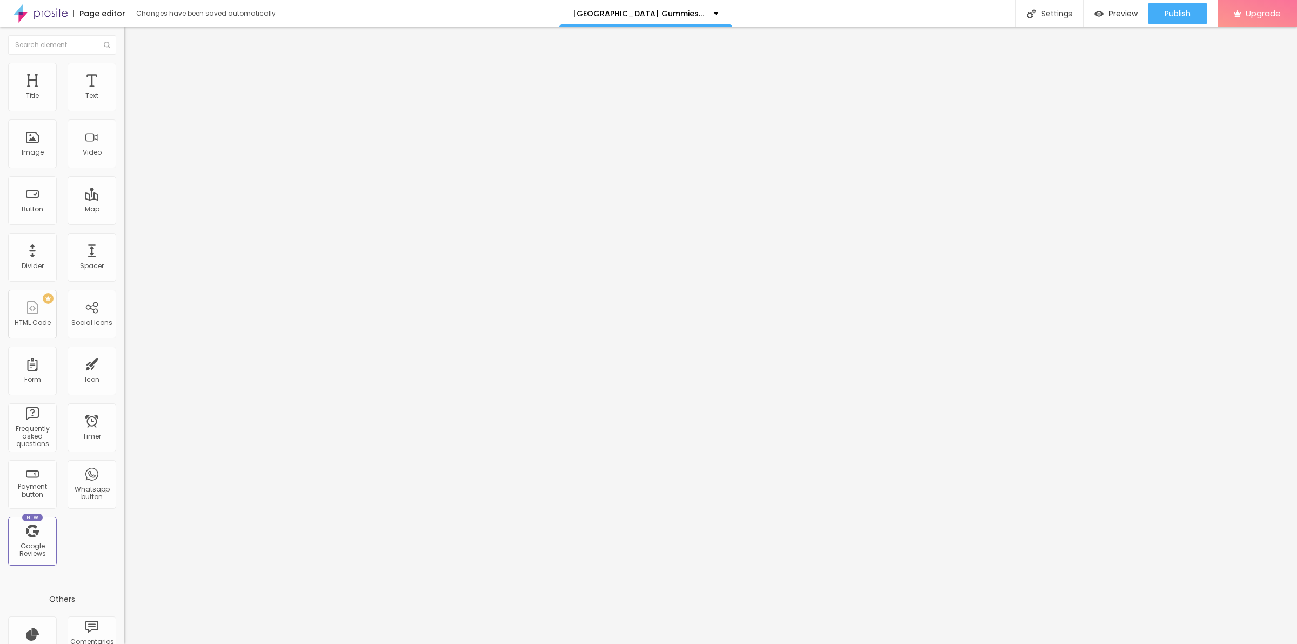
type input "24"
type input "25"
type input "22"
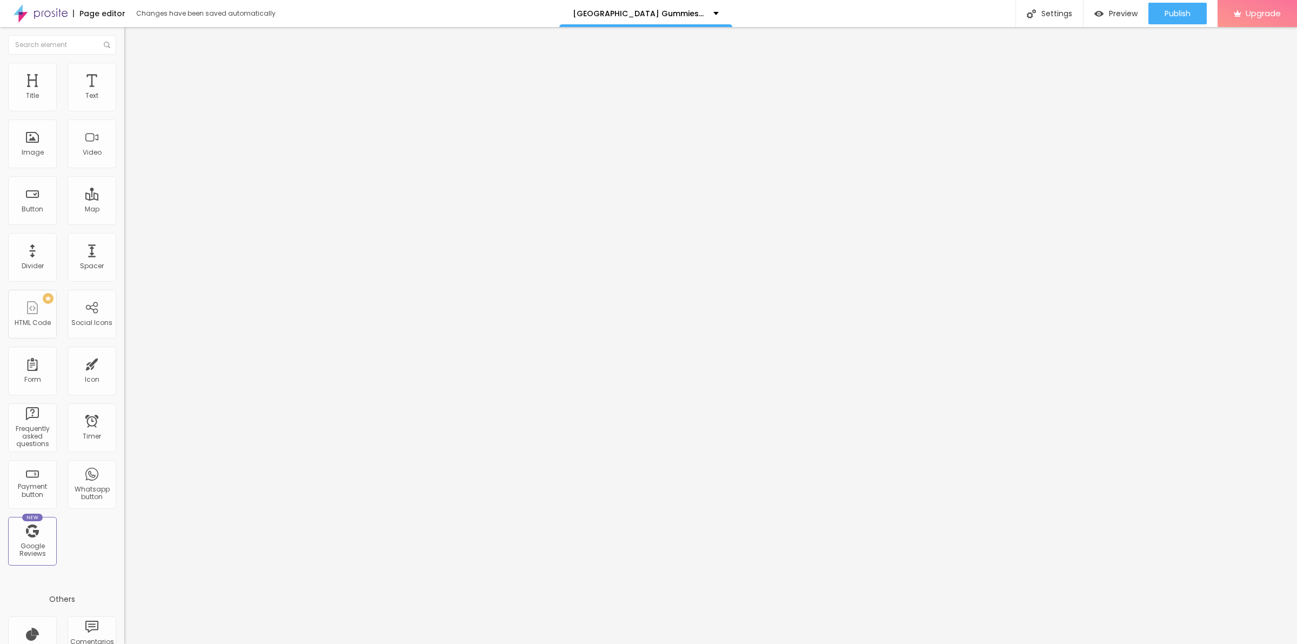
type input "19"
type input "17"
type input "16"
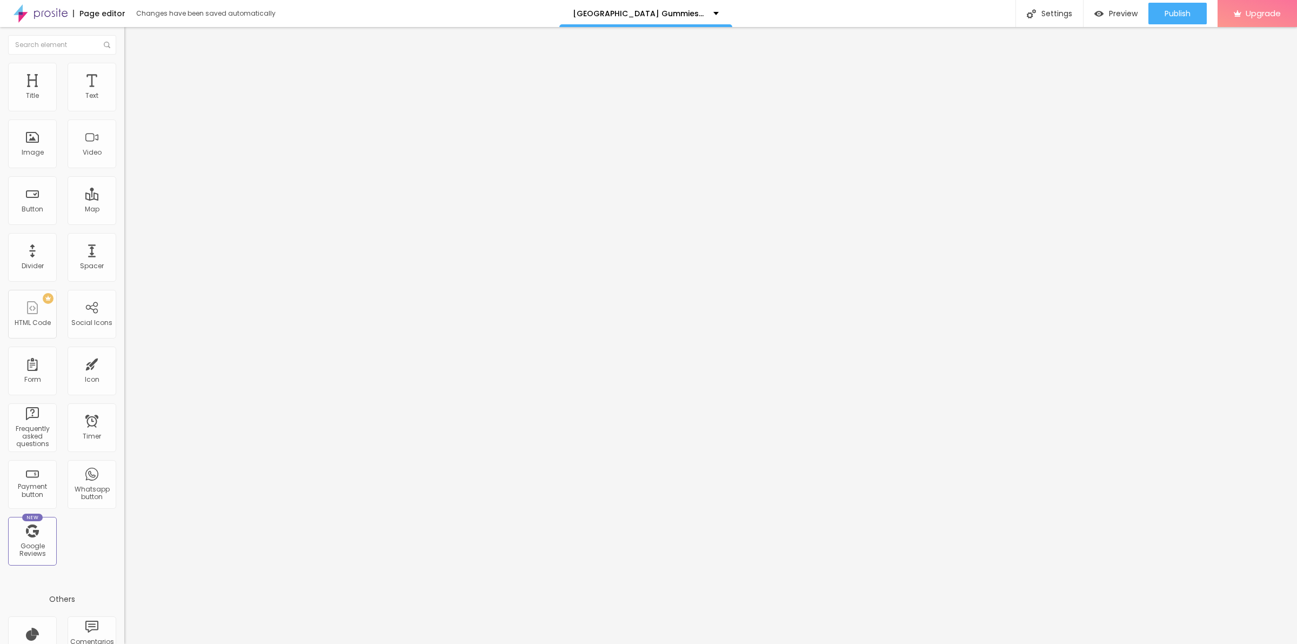
type input "16"
type input "14"
click at [124, 363] on input "range" at bounding box center [159, 367] width 70 height 9
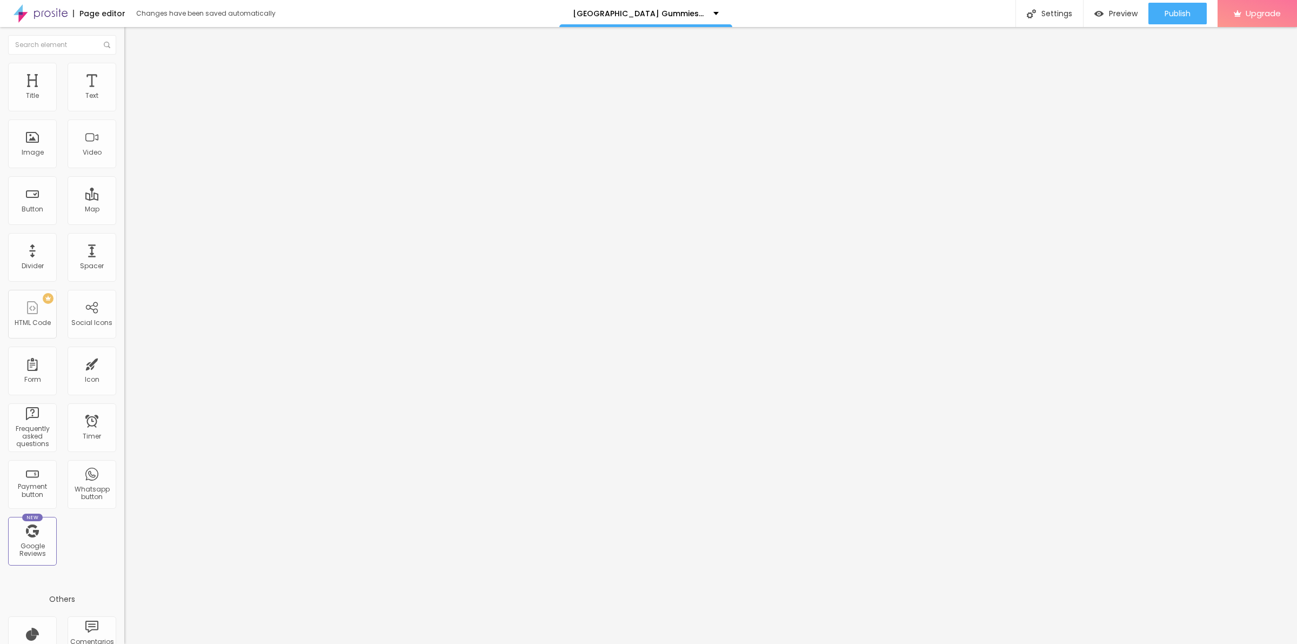
click at [124, 65] on img at bounding box center [129, 68] width 10 height 10
type input "40"
type input "45"
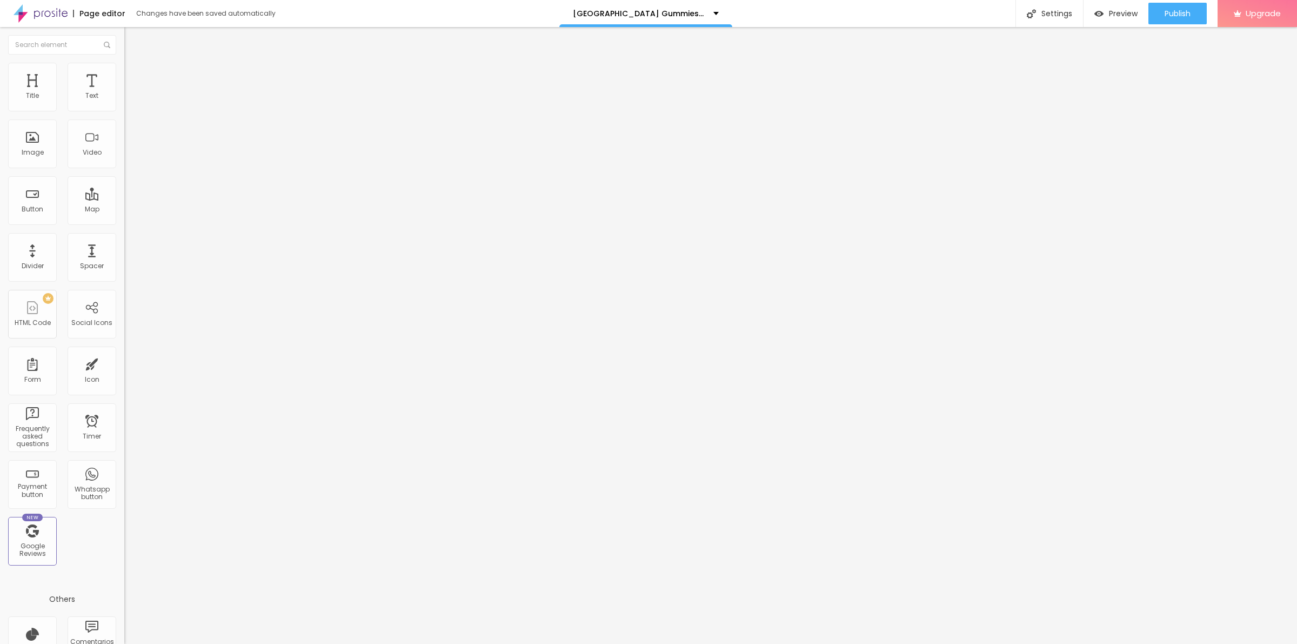
type input "50"
type input "55"
type input "60"
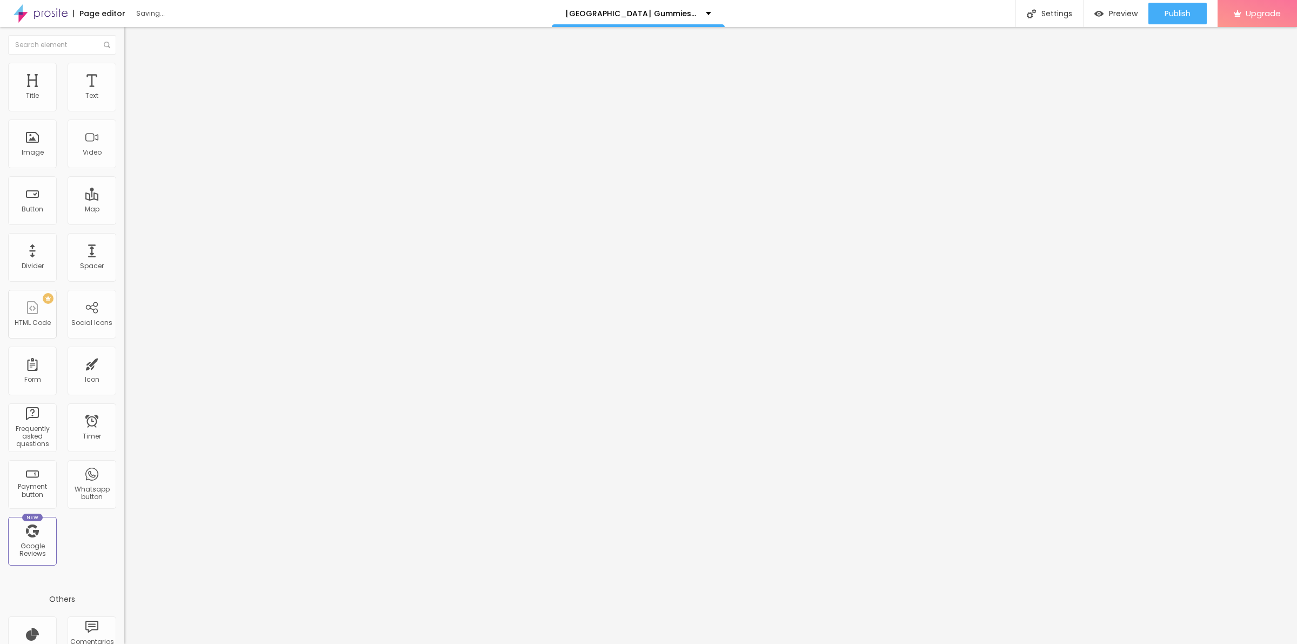
type input "60"
type input "55"
type input "50"
drag, startPoint x: 41, startPoint y: 114, endPoint x: 57, endPoint y: 119, distance: 17.6
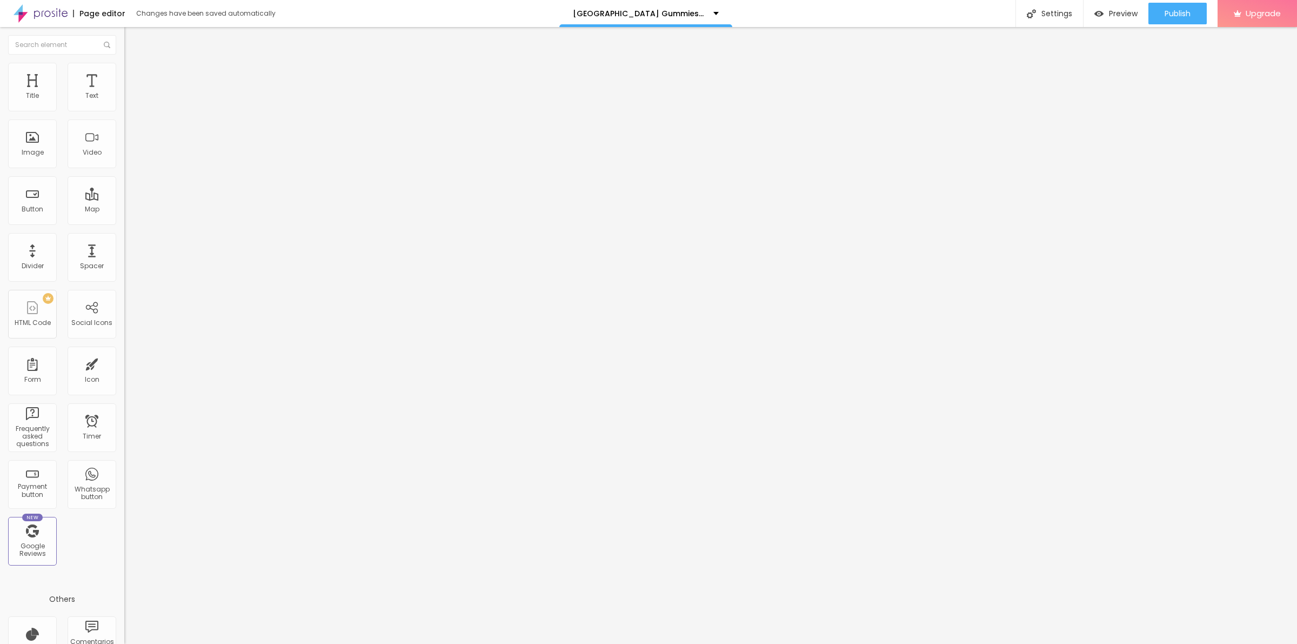
type input "50"
click at [124, 111] on input "range" at bounding box center [159, 106] width 70 height 9
click at [129, 101] on icon "button" at bounding box center [132, 97] width 6 height 6
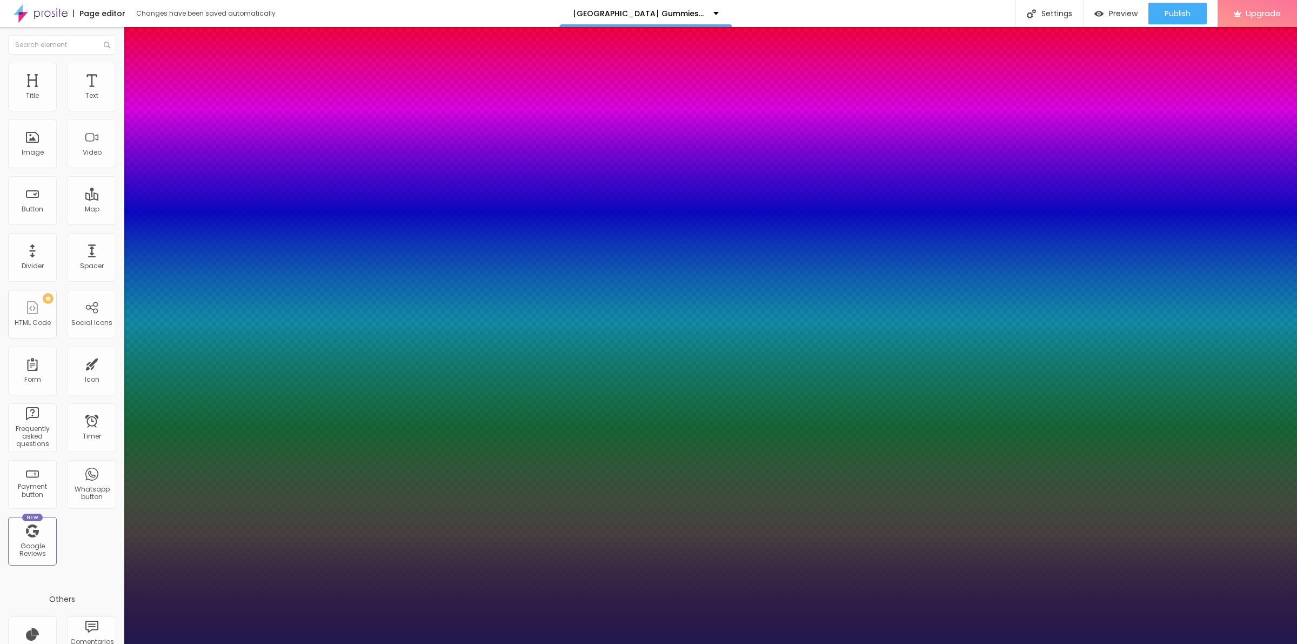
type input "1"
type input "18"
type input "1"
type input "19"
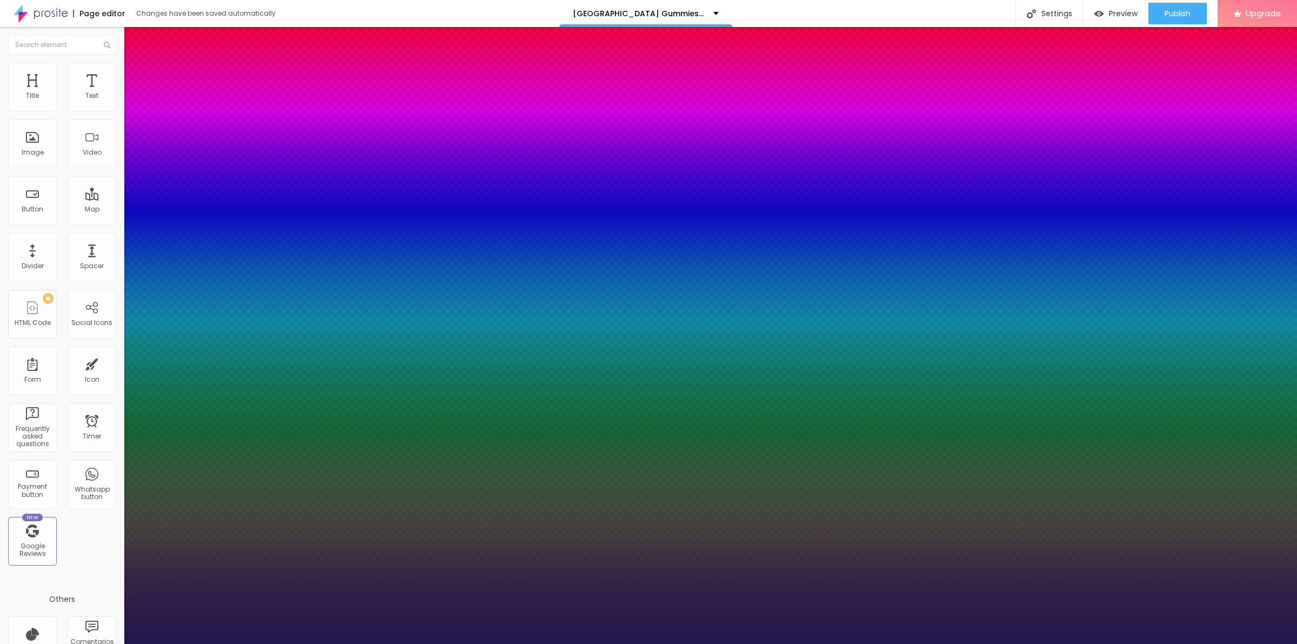
type input "19"
type input "1"
type input "20"
type input "1"
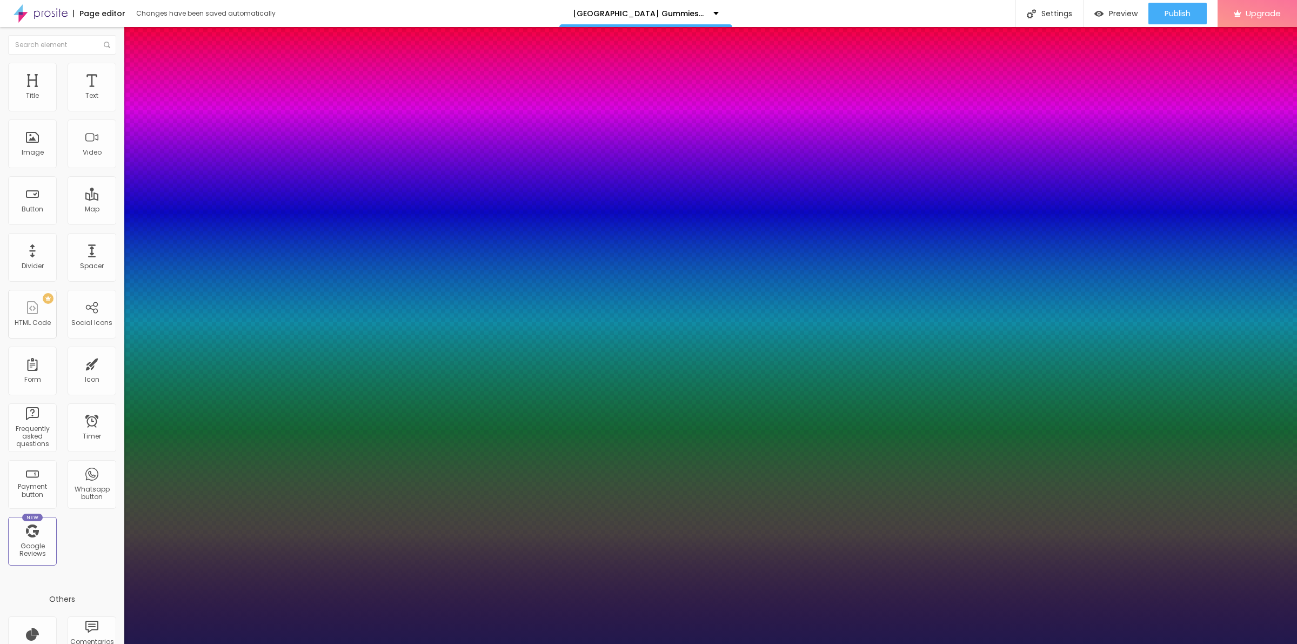
type input "20"
type input "1"
type input "0.2"
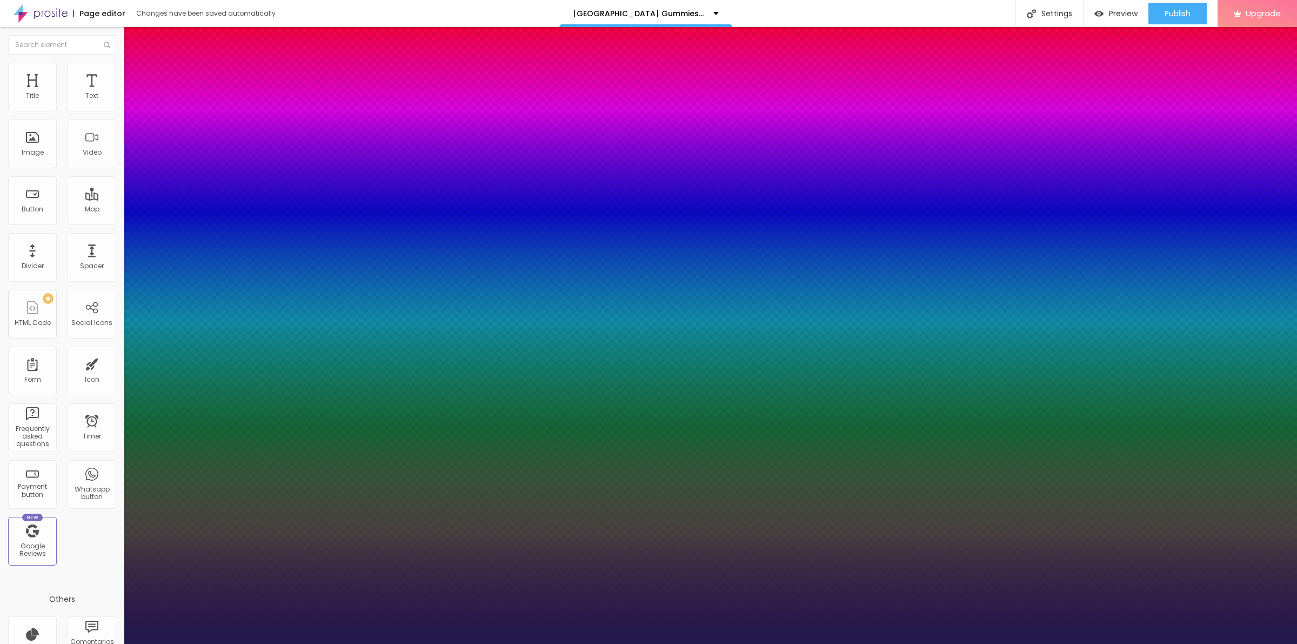
type input "1"
type input "0.3"
type input "1"
type input "0.4"
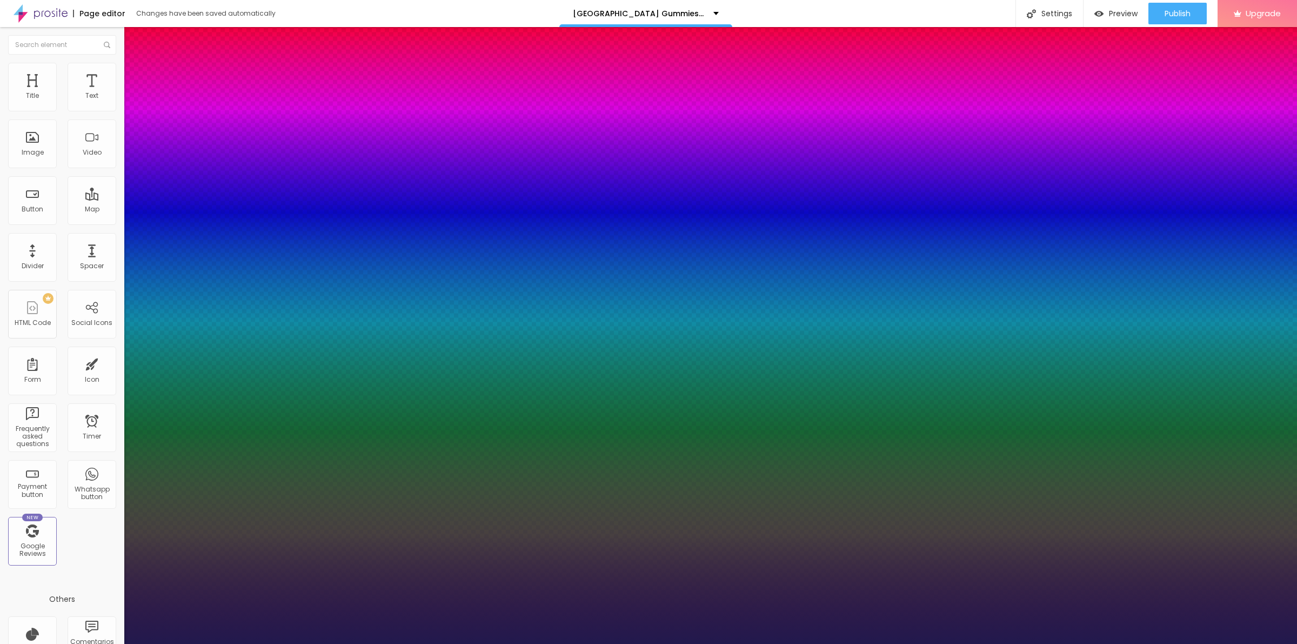
type input "0.4"
type input "1"
click at [498, 643] on div at bounding box center [648, 644] width 1297 height 0
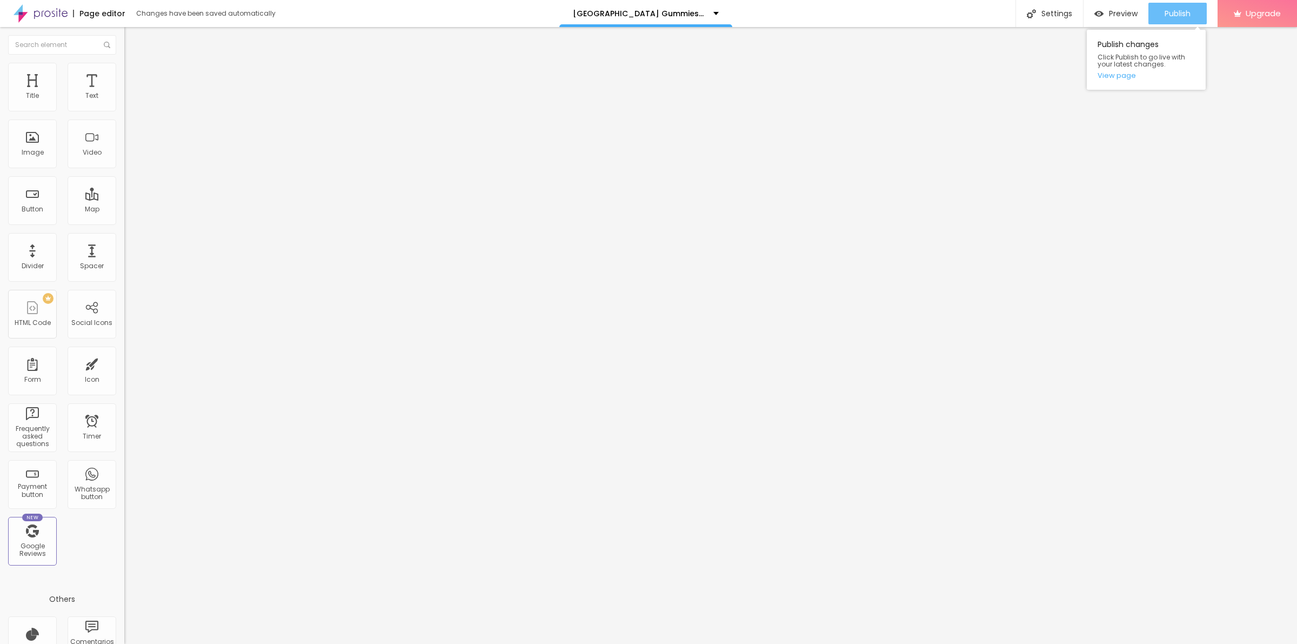
click at [1181, 12] on span "Publish" at bounding box center [1177, 13] width 26 height 9
click at [1112, 73] on link "View page" at bounding box center [1145, 75] width 97 height 7
click at [33, 8] on img at bounding box center [41, 13] width 54 height 27
